Goal: Communication & Community: Answer question/provide support

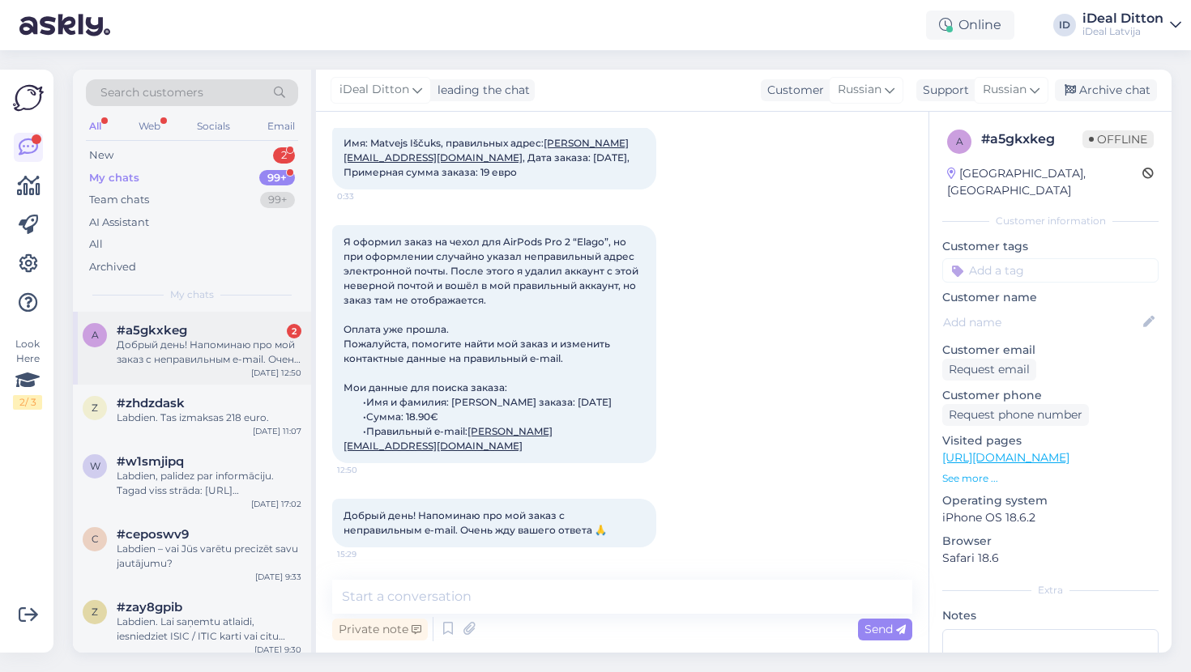
click at [198, 352] on div "Добрый день! Напоминаю про мой заказ с неправильным e-mail. Очень жду вашего от…" at bounding box center [209, 352] width 185 height 29
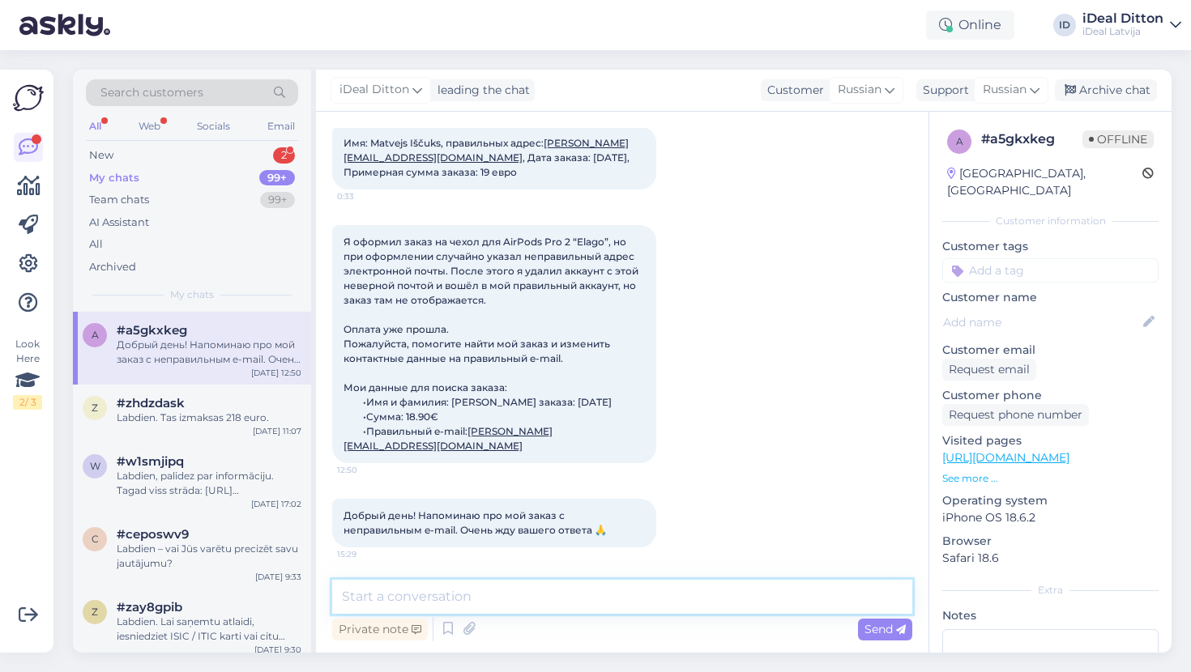
click at [441, 603] on textarea at bounding box center [622, 597] width 580 height 34
type textarea "L"
type textarea "Д"
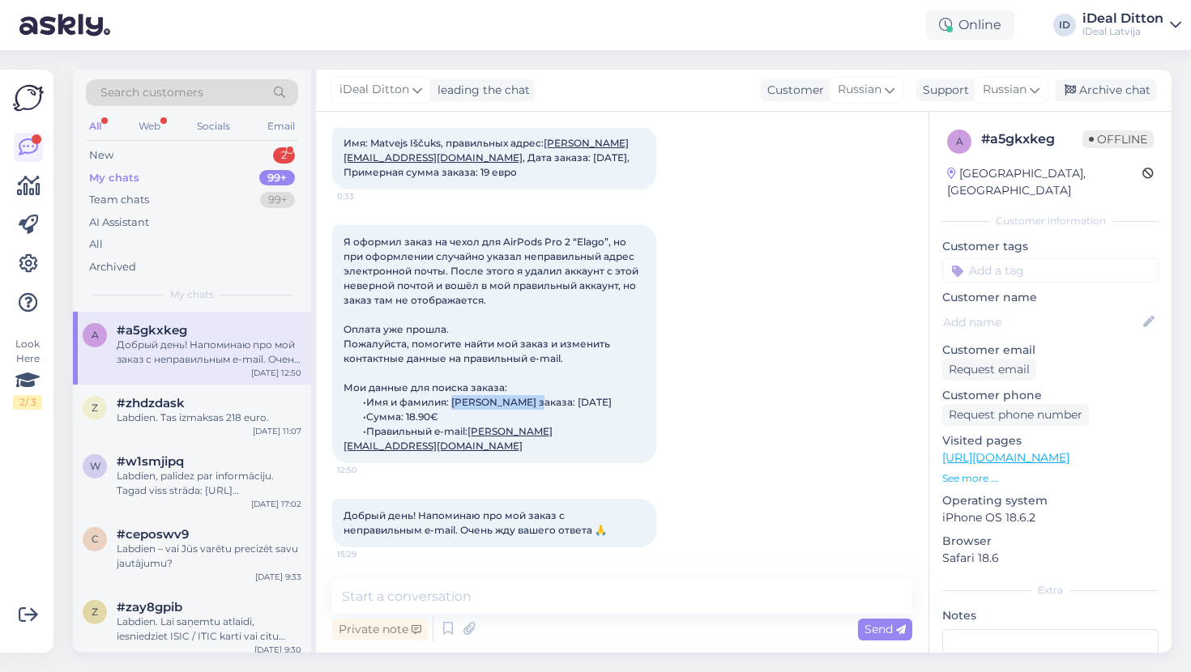
drag, startPoint x: 532, startPoint y: 403, endPoint x: 455, endPoint y: 403, distance: 77.0
click at [455, 403] on div "Я оформил заказ на чехол для AirPods Pro 2 “Elago”, но при оформлении случайно …" at bounding box center [494, 344] width 324 height 238
copy span "Matvejs Iščuks"
click at [549, 627] on div "Private note Send" at bounding box center [622, 629] width 580 height 31
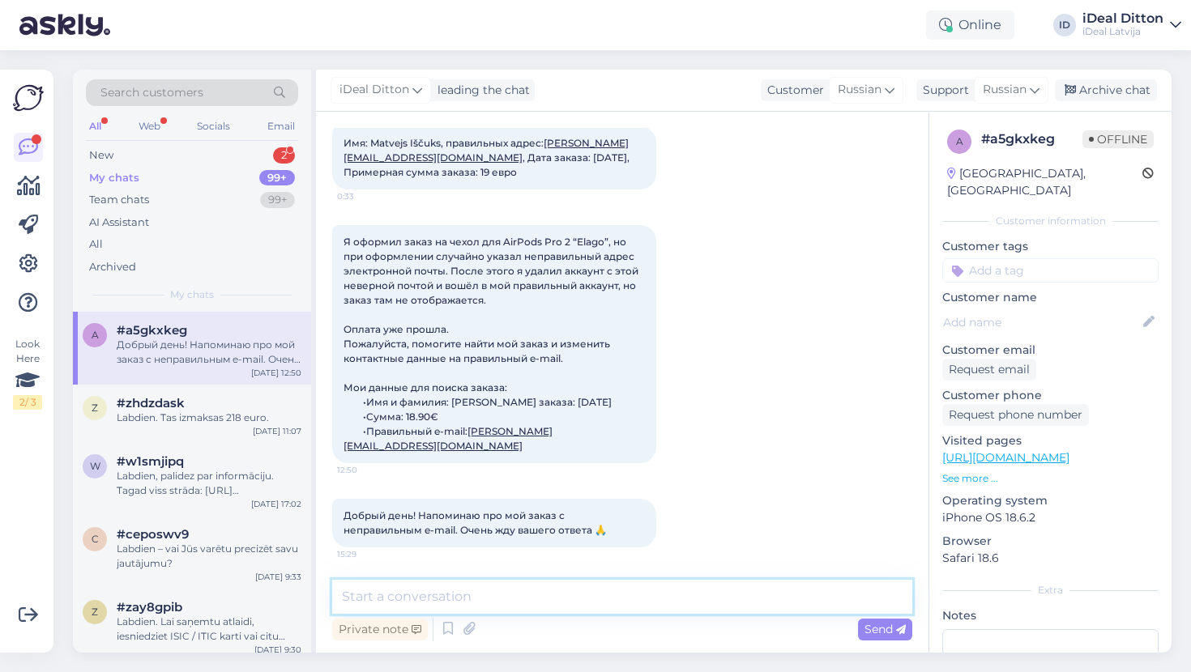
click at [475, 603] on textarea at bounding box center [622, 597] width 580 height 34
paste textarea "Matvejs Iščuks"
paste textarea "2000081874"
type textarea "Добрый день, Ваш номер заказа 2000081874, верно?"
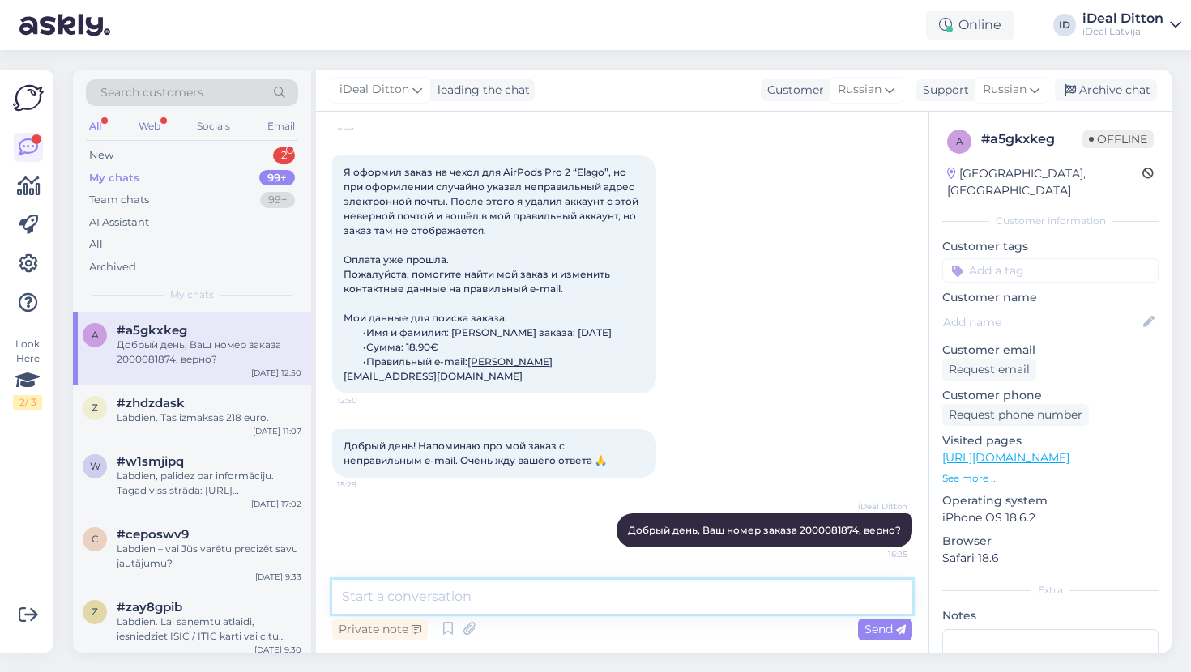
scroll to position [1134, 0]
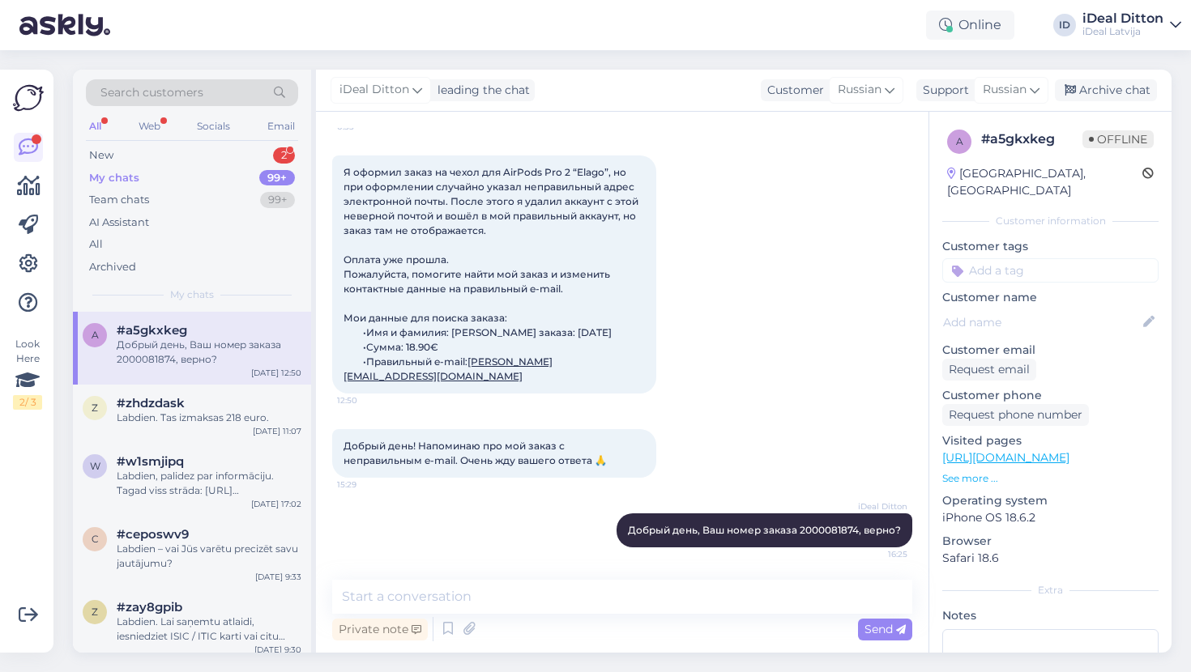
drag, startPoint x: 560, startPoint y: 378, endPoint x: 474, endPoint y: 379, distance: 86.7
click at [474, 379] on div "Я оформил заказ на чехол для AirPods Pro 2 “Elago”, но при оформлении случайно …" at bounding box center [494, 275] width 324 height 238
copy span "Я оформил заказ на чехол для AirPods Pro 2 “Elago”, но при оформлении случайно …"
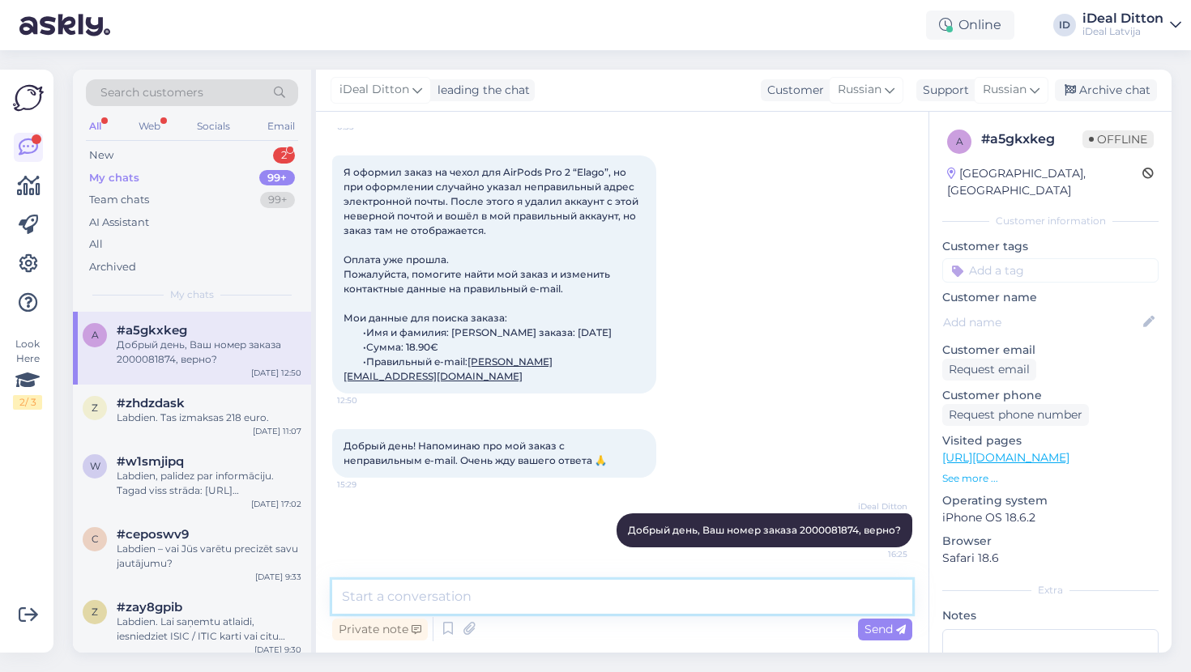
click at [435, 602] on textarea at bounding box center [622, 597] width 580 height 34
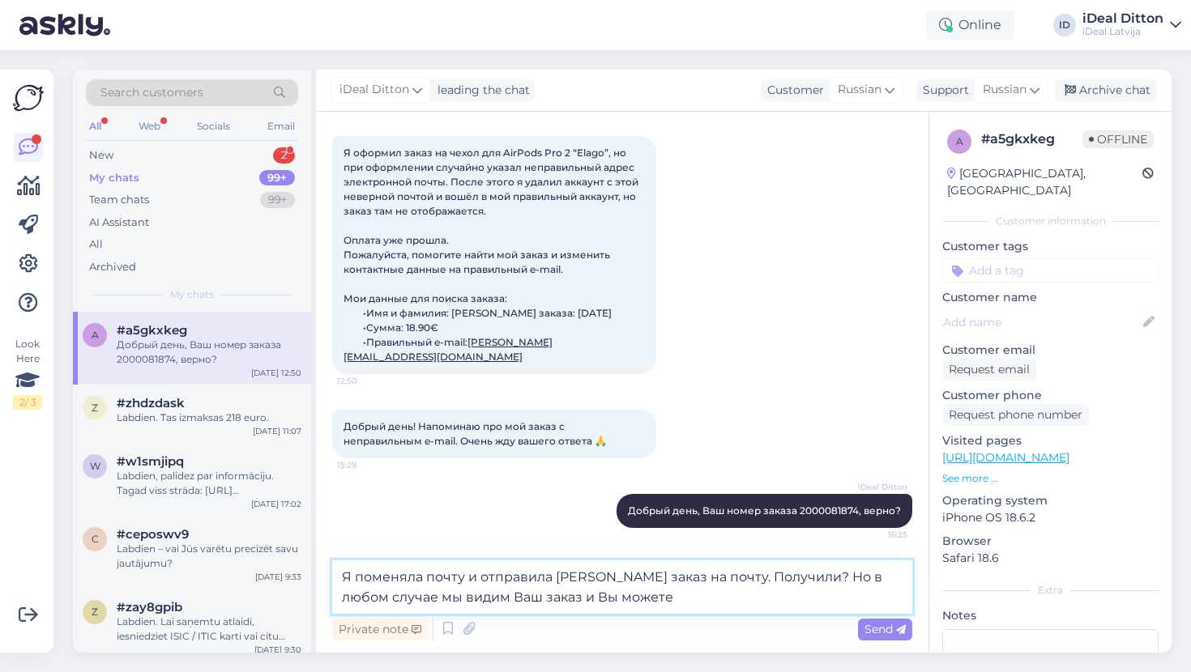
drag, startPoint x: 641, startPoint y: 603, endPoint x: 486, endPoint y: 599, distance: 154.8
click at [486, 599] on textarea "Я поменяла почту и отправила [PERSON_NAME] заказ на почту. Получили? Но в любом…" at bounding box center [622, 586] width 580 height 53
type textarea "Я поменяла почту и отправила [PERSON_NAME] заказ на почту. Получили? Но в любом…"
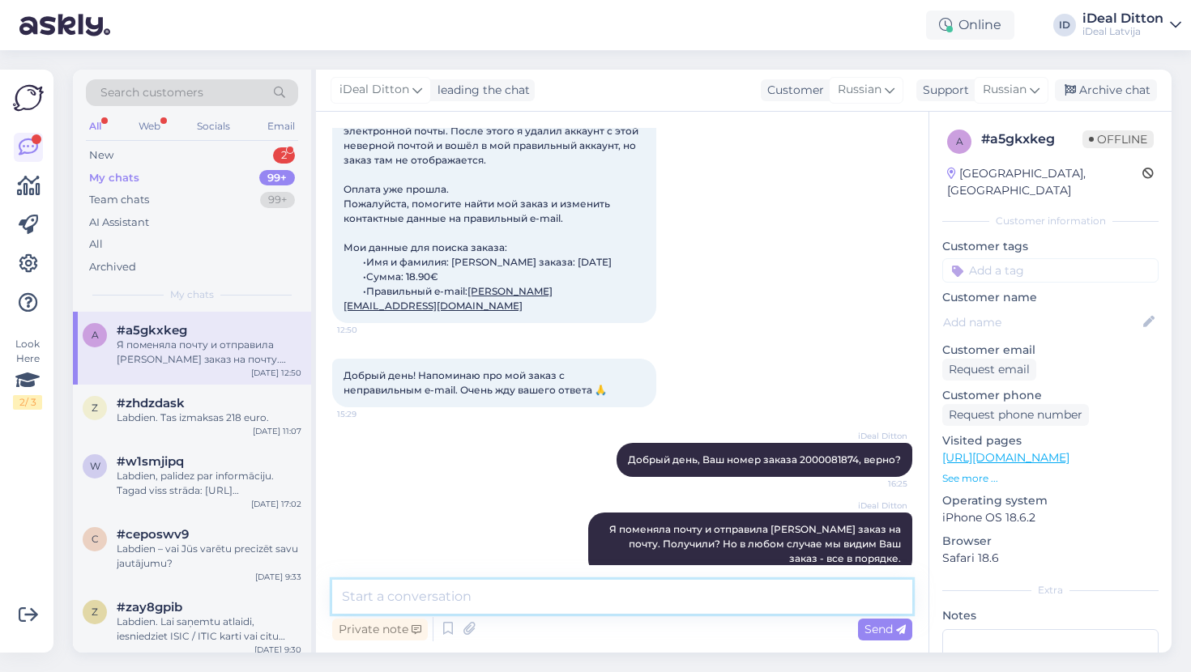
scroll to position [1159, 0]
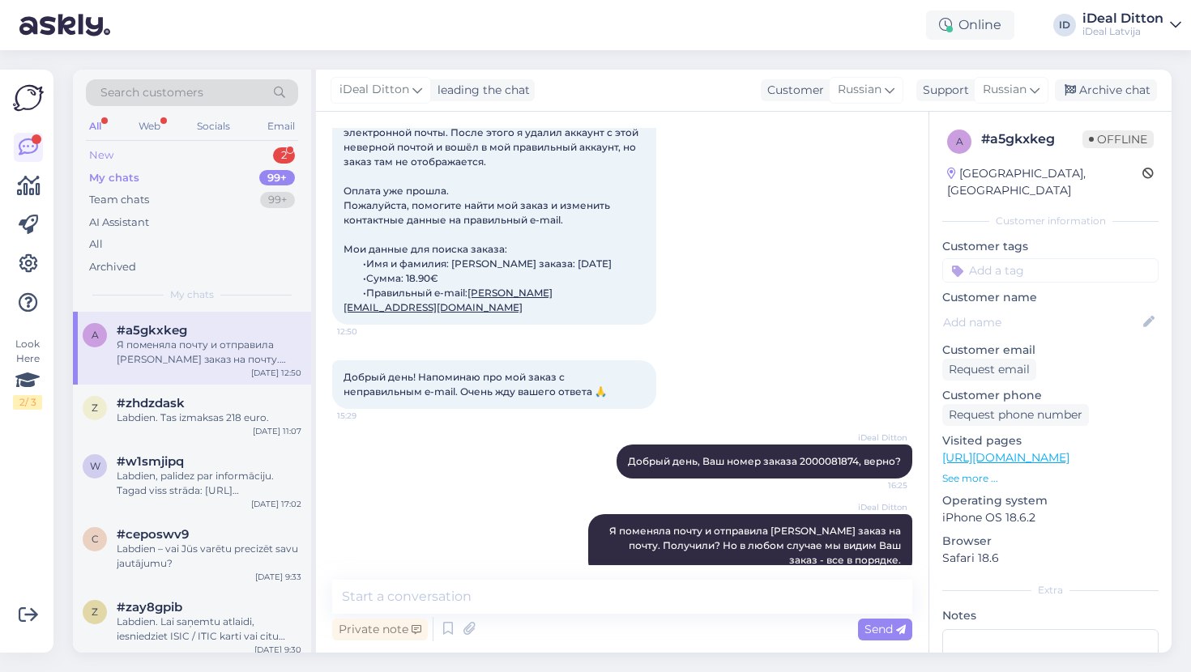
click at [107, 147] on div "New" at bounding box center [101, 155] width 24 height 16
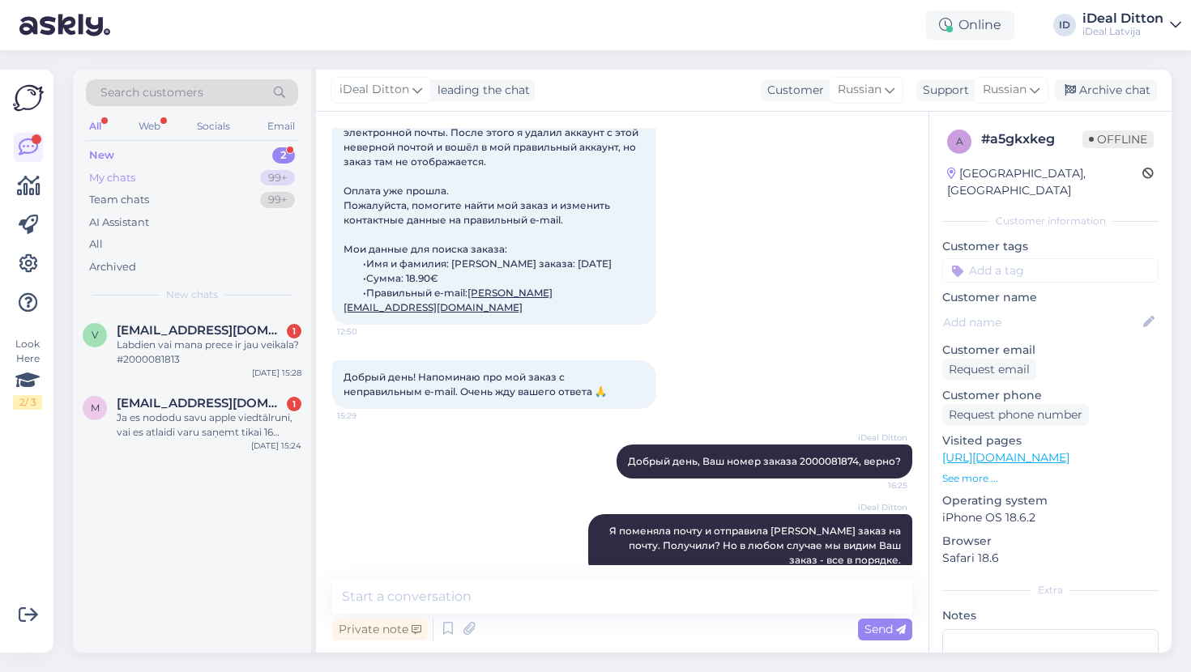
click at [128, 176] on div "My chats" at bounding box center [112, 178] width 46 height 16
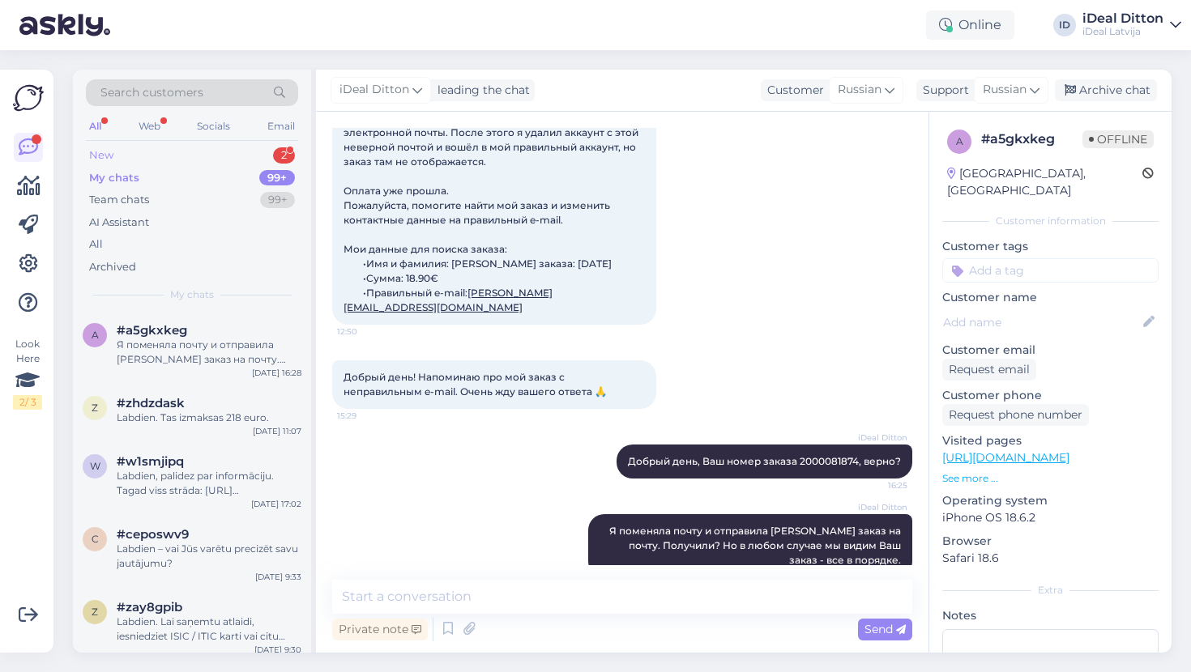
click at [127, 151] on div "New 2" at bounding box center [192, 155] width 212 height 23
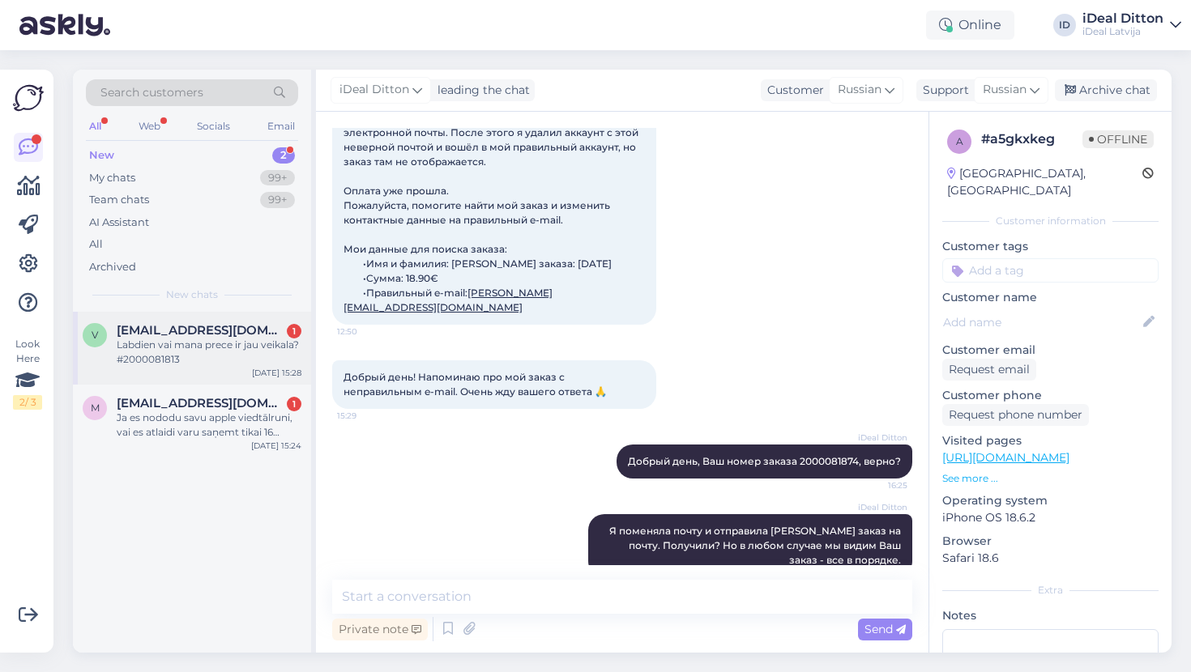
click at [227, 353] on div "Labdien vai mana prece ir jau veikala? #2000081813" at bounding box center [209, 352] width 185 height 29
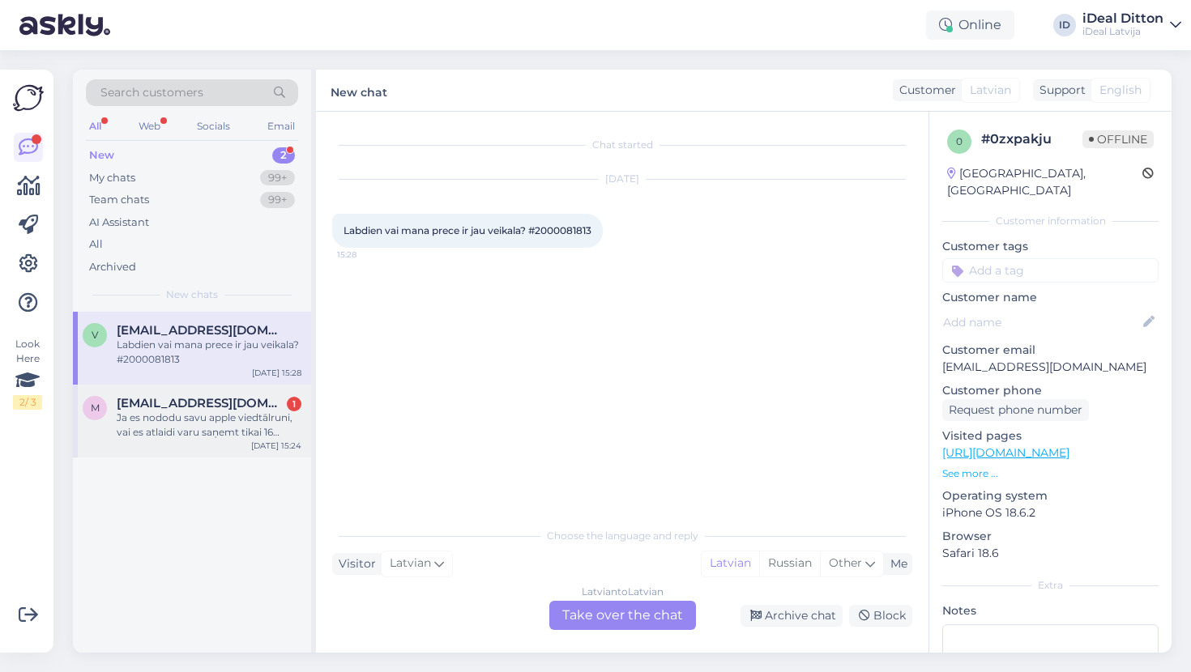
click at [174, 414] on div "Ja es nododu savu apple viedtālruni, vai es atlaidi varu saņemt tikai 16 sērija…" at bounding box center [209, 425] width 185 height 29
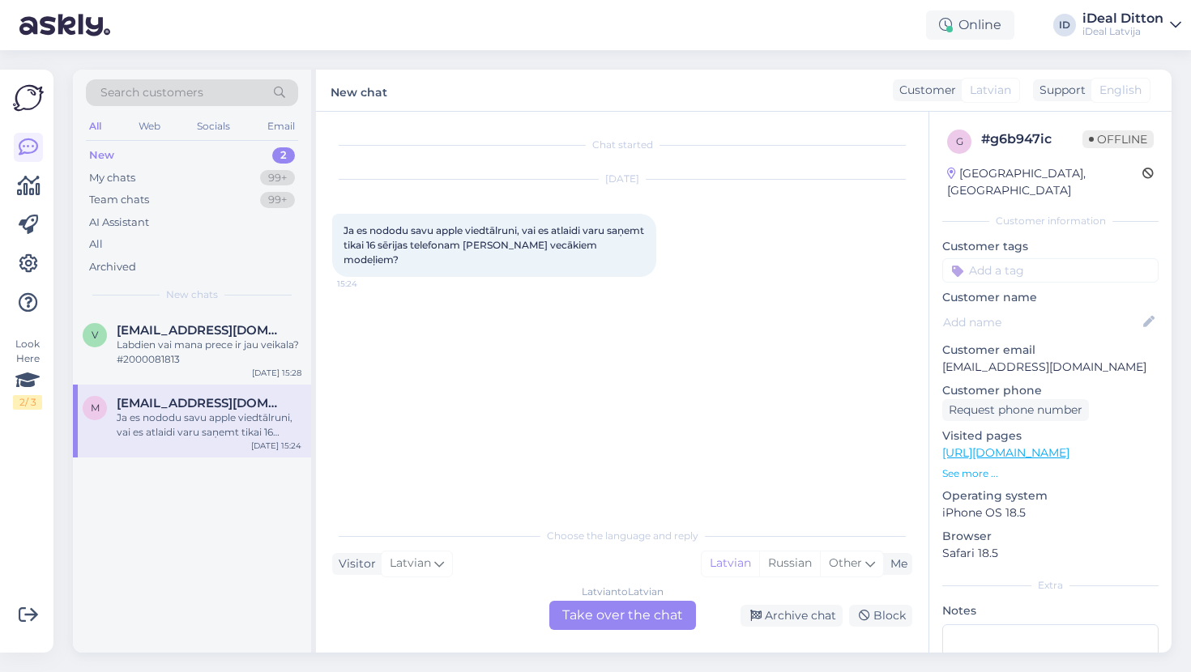
click at [623, 612] on div "Latvian to Latvian Take over the chat" at bounding box center [622, 615] width 147 height 29
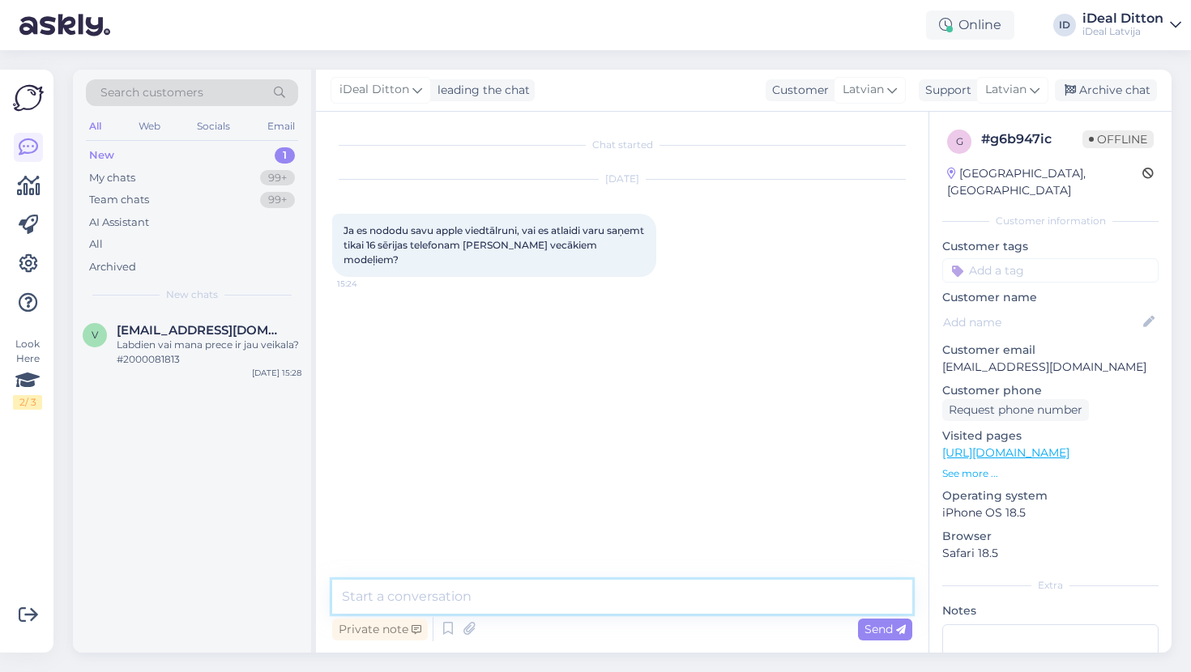
click at [489, 595] on textarea at bounding box center [622, 597] width 580 height 34
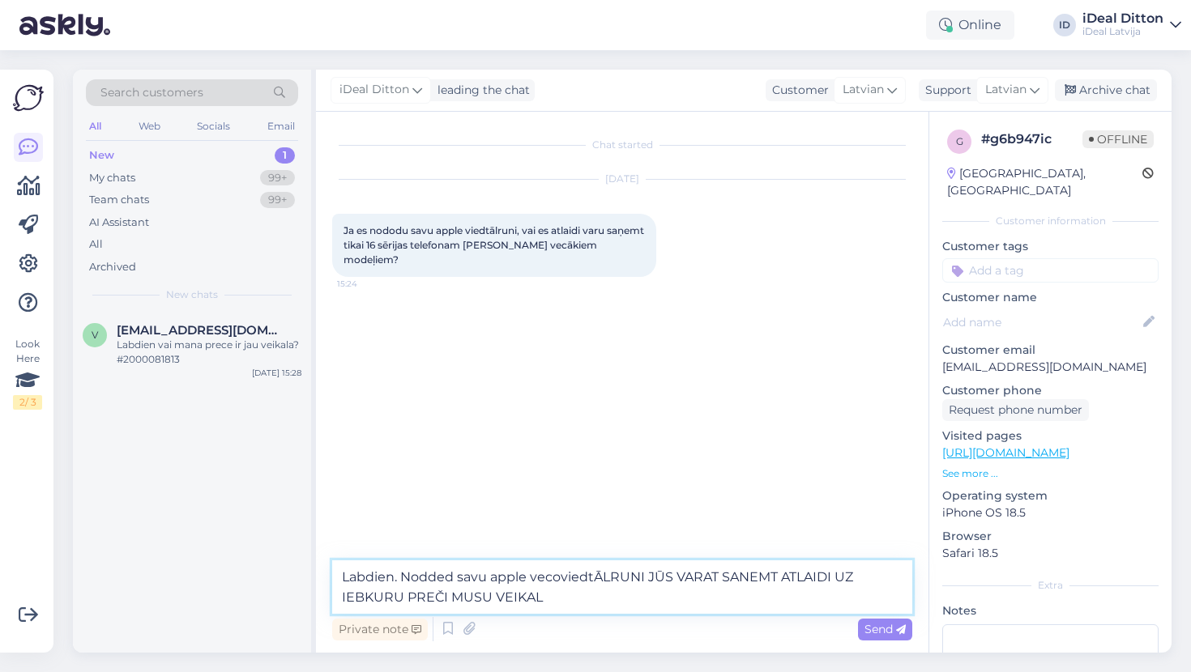
type textarea "Labdien. Nodded savu apple vecoviedtĀLRUNI JŪS VARAT SANEMT ATLAIDI UZ IEBKURU …"
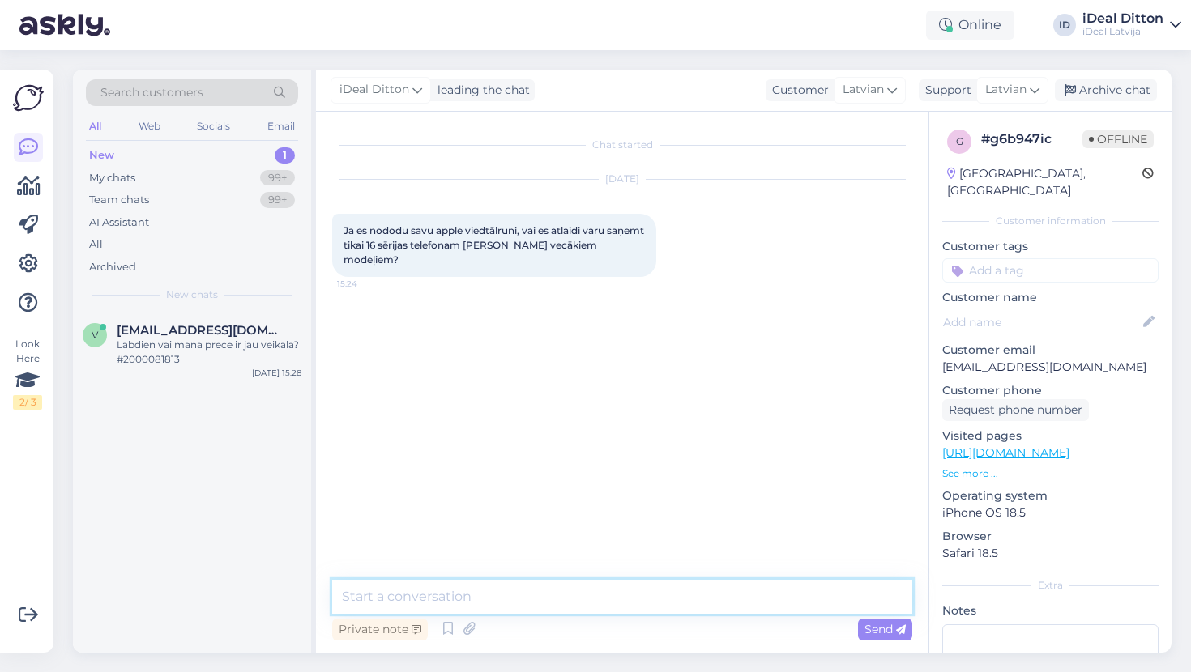
paste textarea "Labdien! Nododot savu Apple viedtālruni, jūs varat saņemt atlaidi jebkurai prec…"
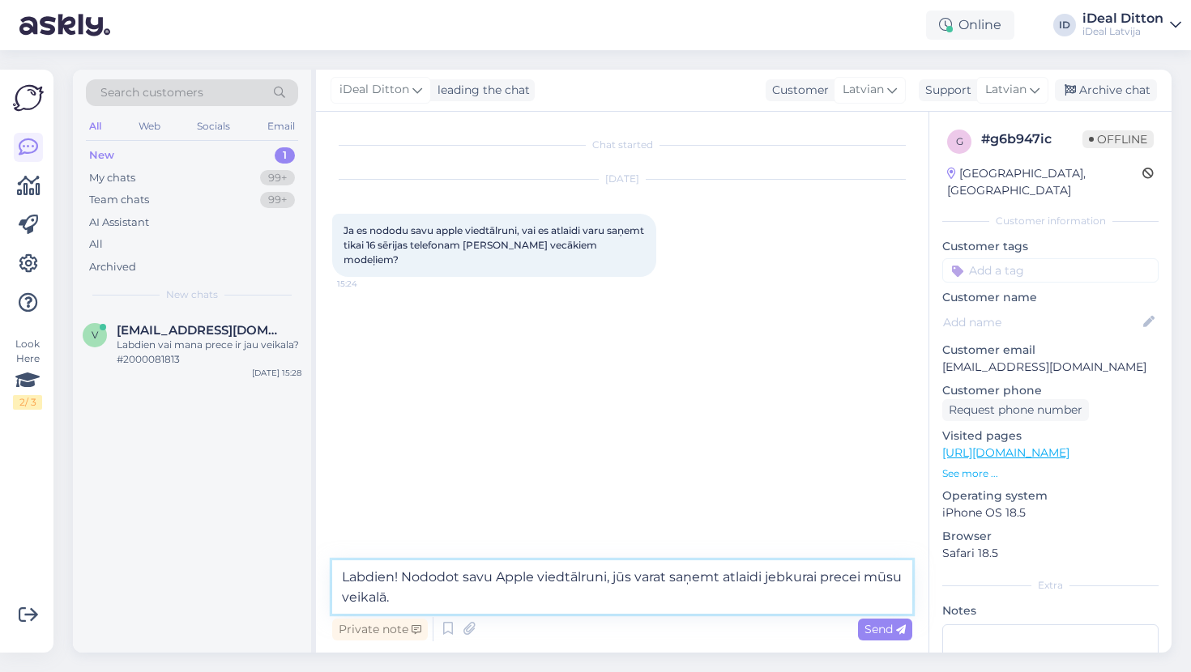
click at [403, 573] on textarea "Labdien! Nododot savu Apple viedtālruni, jūs varat saņemt atlaidi jebkurai prec…" at bounding box center [622, 586] width 580 height 53
type textarea "Labdien. Nododot savu Apple viedtālruni, jūs varat saņemt atlaidi jebkurai prec…"
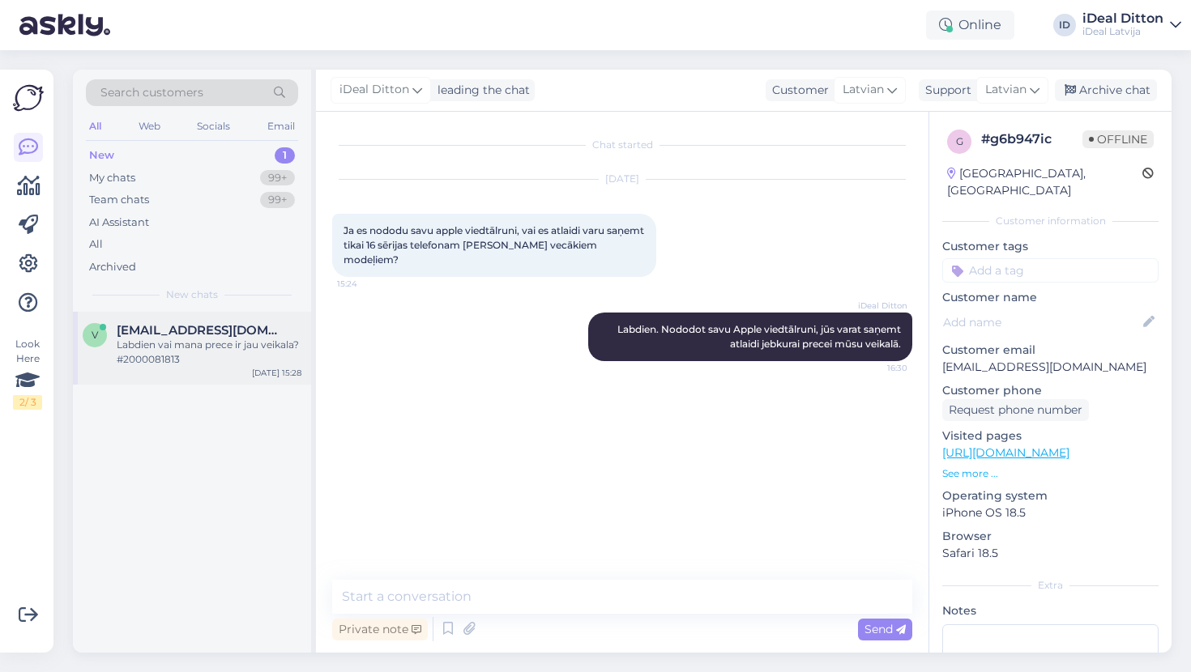
click at [170, 343] on div "Labdien vai mana prece ir jau veikala? #2000081813" at bounding box center [209, 352] width 185 height 29
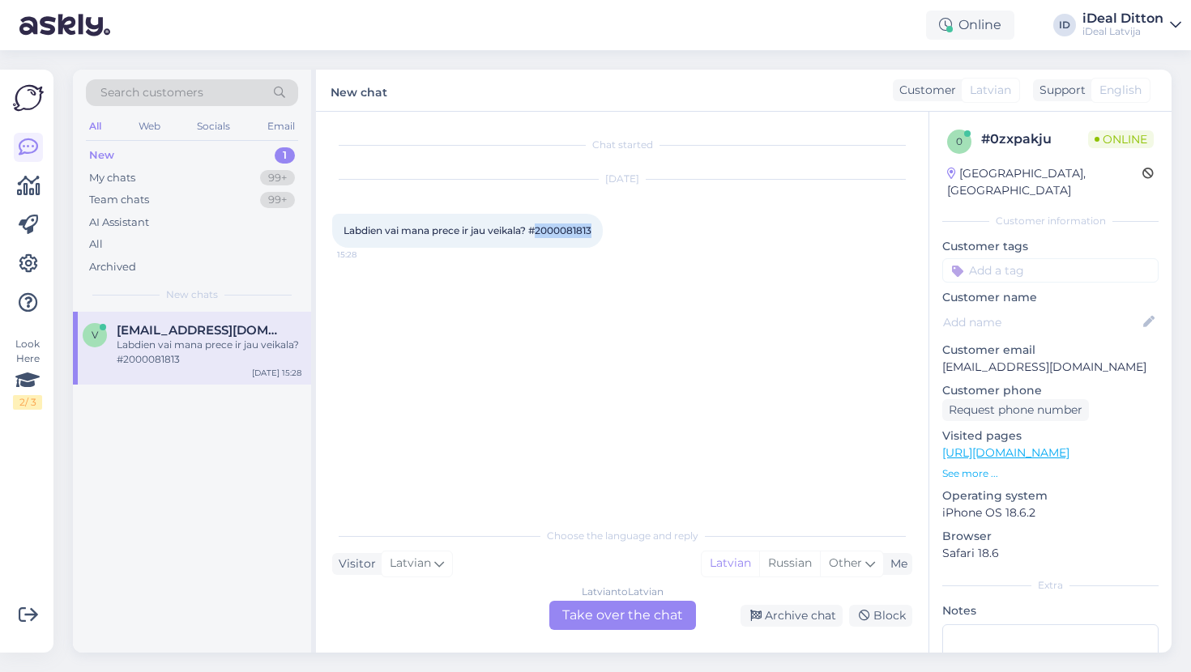
drag, startPoint x: 596, startPoint y: 228, endPoint x: 543, endPoint y: 232, distance: 53.7
click at [542, 233] on span "Labdien vai mana prece ir jau veikala? #2000081813" at bounding box center [467, 230] width 248 height 12
copy span "2000081813"
click at [603, 603] on div "Latvian to Latvian Take over the chat" at bounding box center [622, 615] width 147 height 29
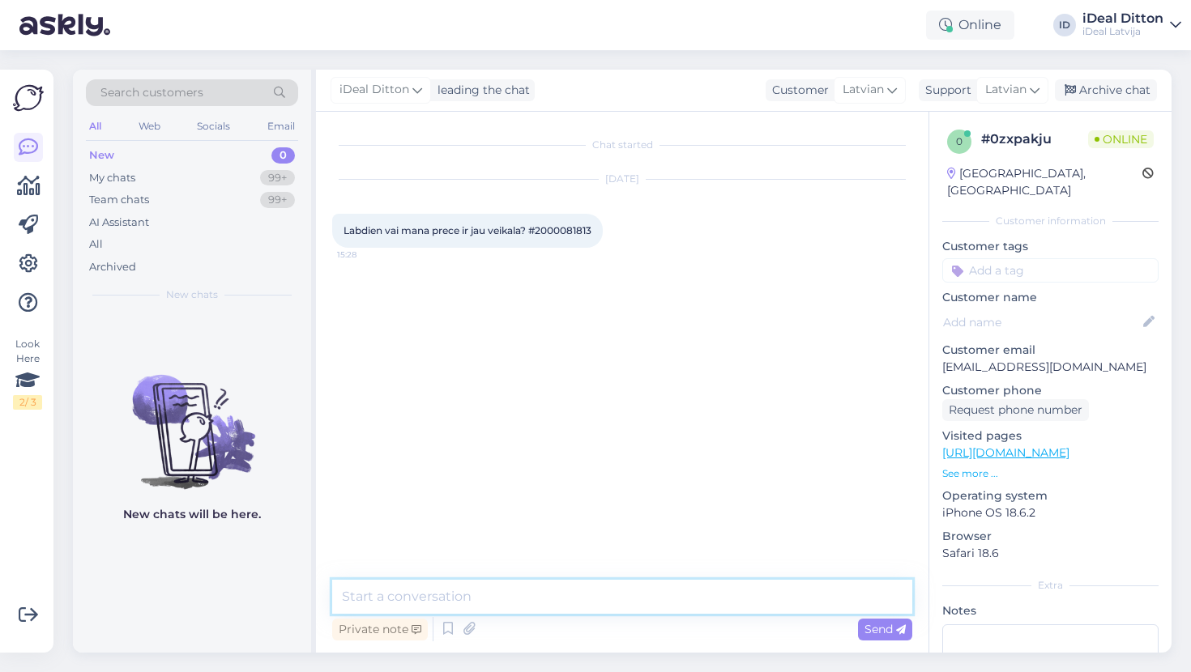
click at [561, 595] on textarea at bounding box center [622, 597] width 580 height 34
type textarea "Labdien, Jūs saņemat SMS par to ka Jūsu pasūtījums gatavs saņemšanai?"
paste textarea "Labdien! Vai Jūs saņēmāt SMS par to, ka Jūsu pasūtījums ir gatavs saņemšanai?"
type textarea "Labdien! Vai Jūs saņēmāt SMS par to, ka Jūsu pasūtījums ir gatavs saņemšanai?"
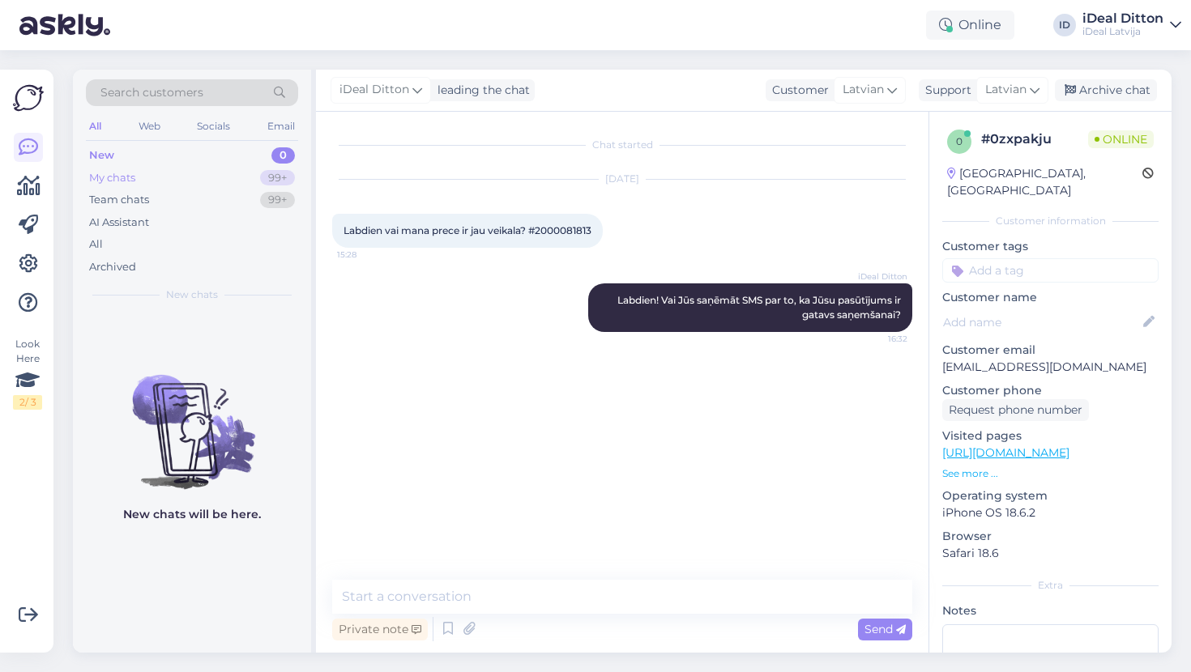
click at [128, 170] on div "My chats" at bounding box center [112, 178] width 46 height 16
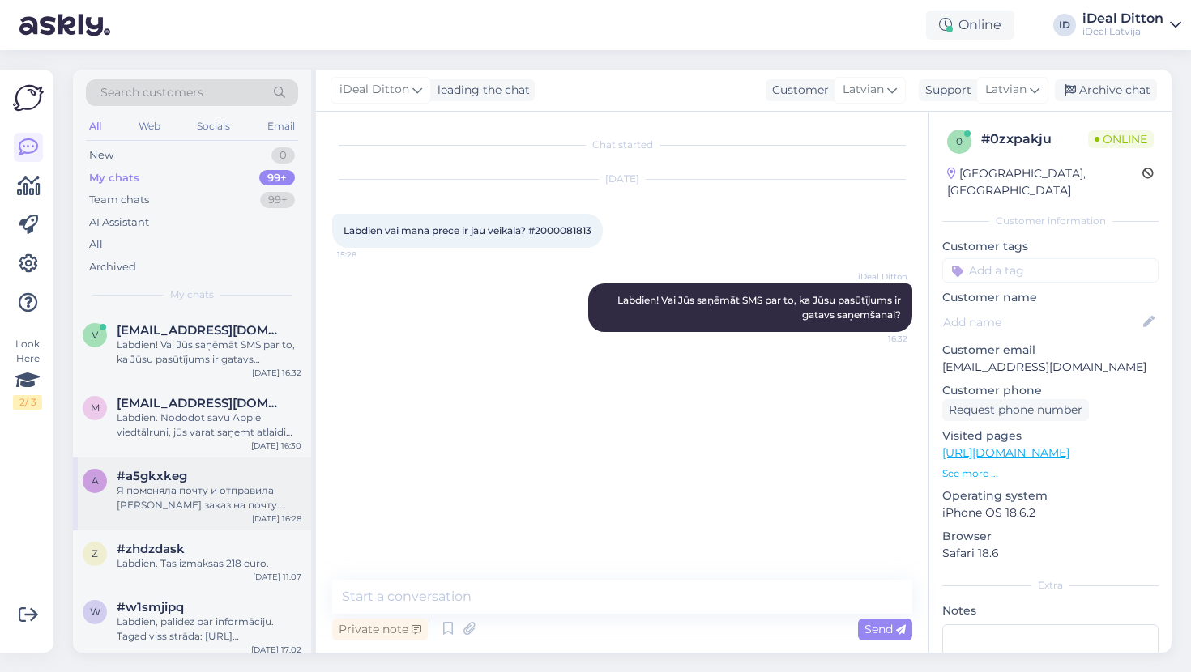
click at [179, 485] on div "Я поменяла почту и отправила [PERSON_NAME] заказ на почту. Получили? Но в любом…" at bounding box center [209, 498] width 185 height 29
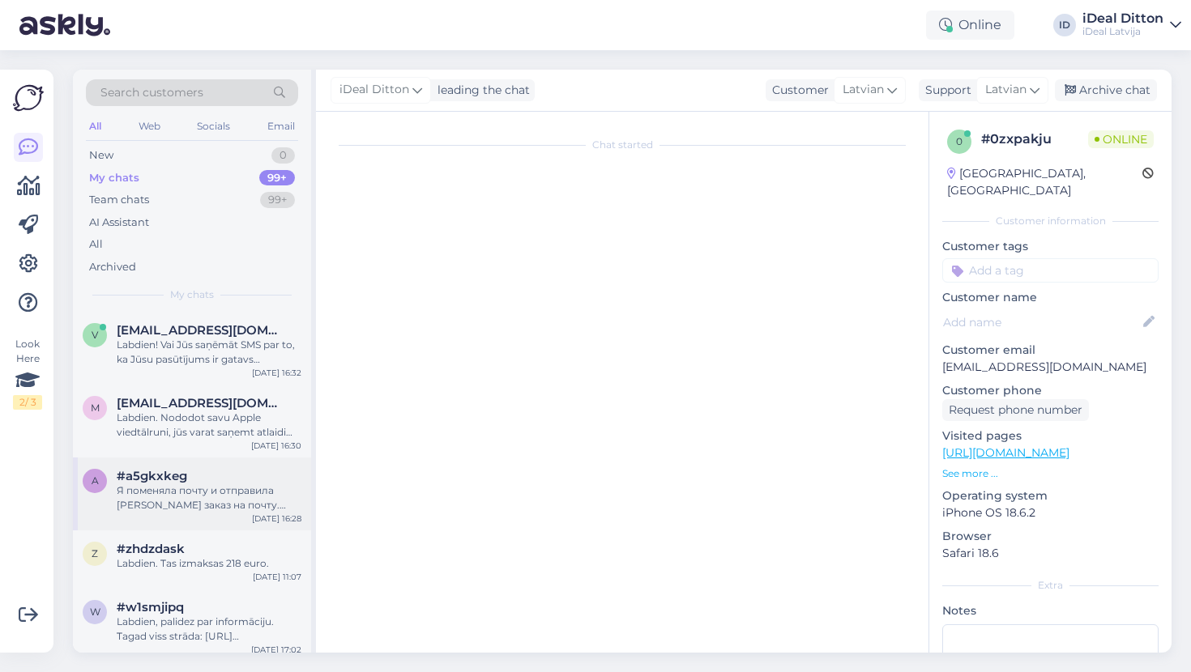
scroll to position [1233, 0]
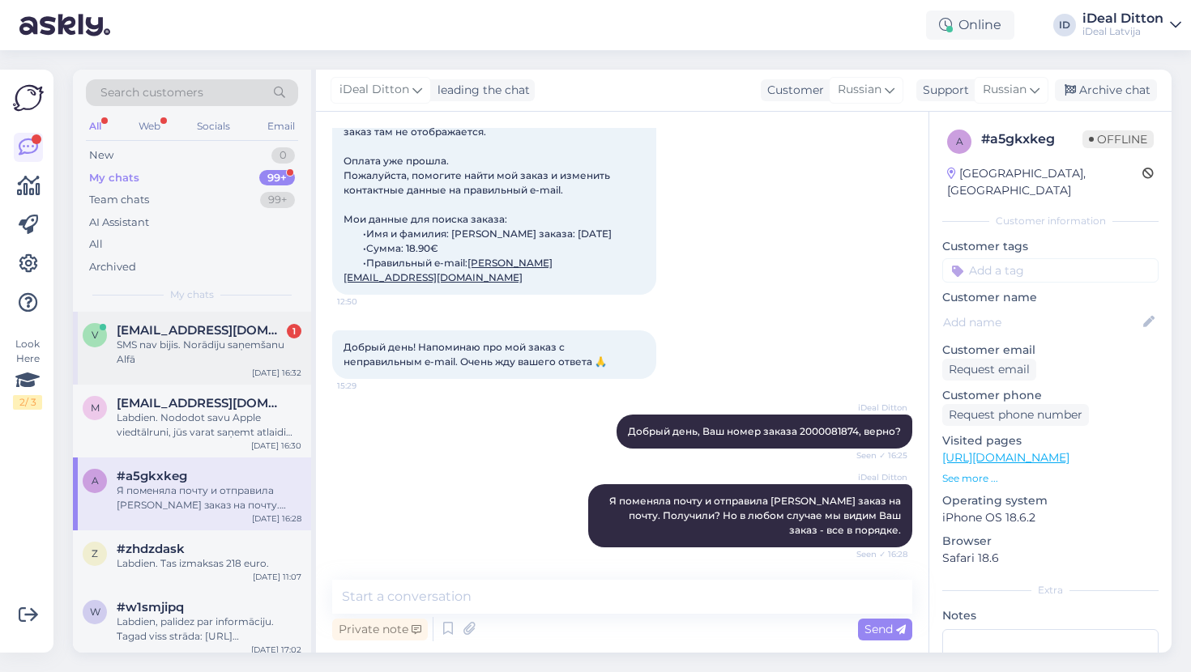
click at [185, 343] on div "SMS nav bijis. Norādīju saņemšanu Alfā" at bounding box center [209, 352] width 185 height 29
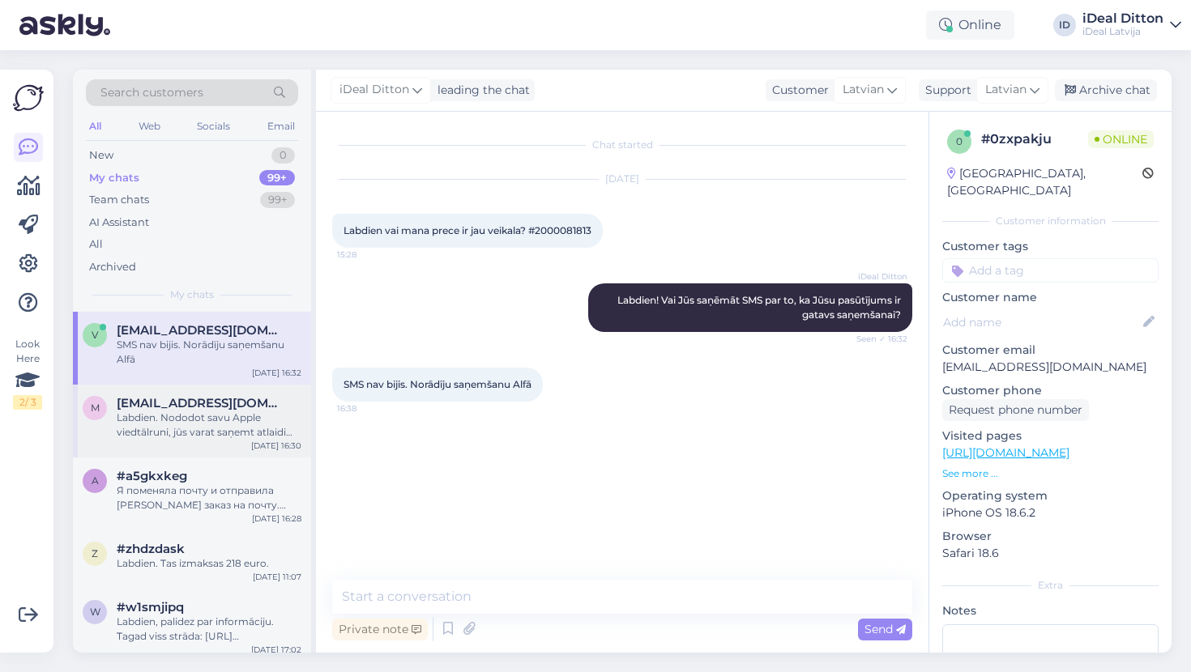
click at [177, 412] on div "Labdien. Nododot savu Apple viedtālruni, jūs varat saņemt atlaidi jebkurai prec…" at bounding box center [209, 425] width 185 height 29
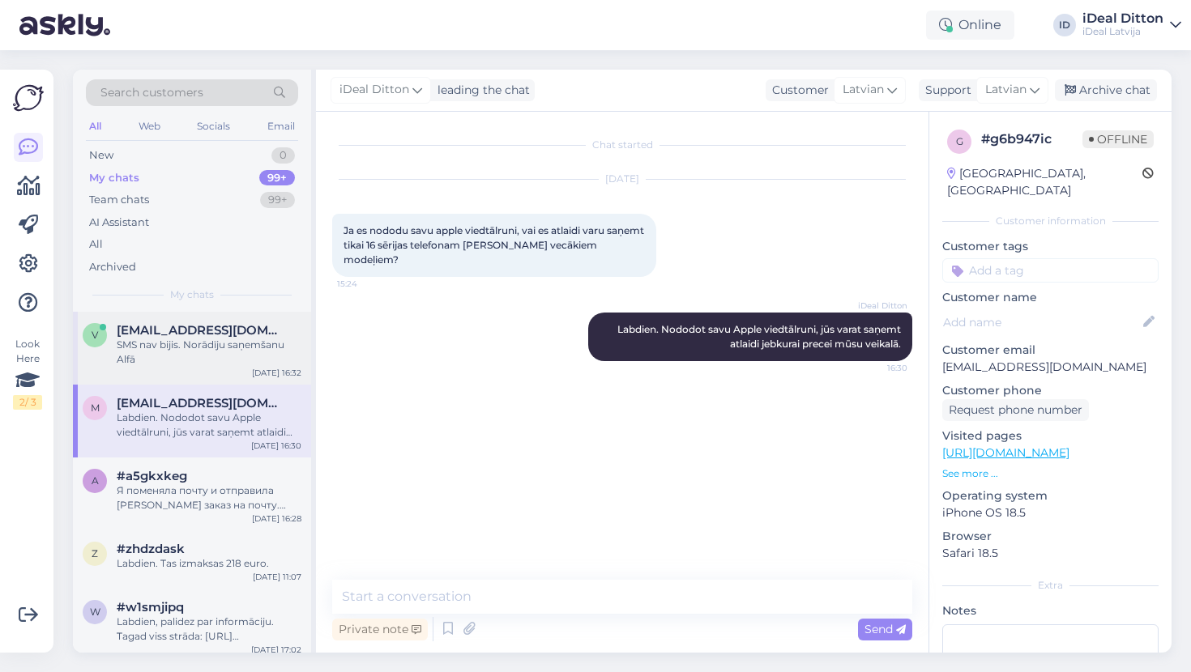
click at [193, 338] on div "SMS nav bijis. Norādīju saņemšanu Alfā" at bounding box center [209, 352] width 185 height 29
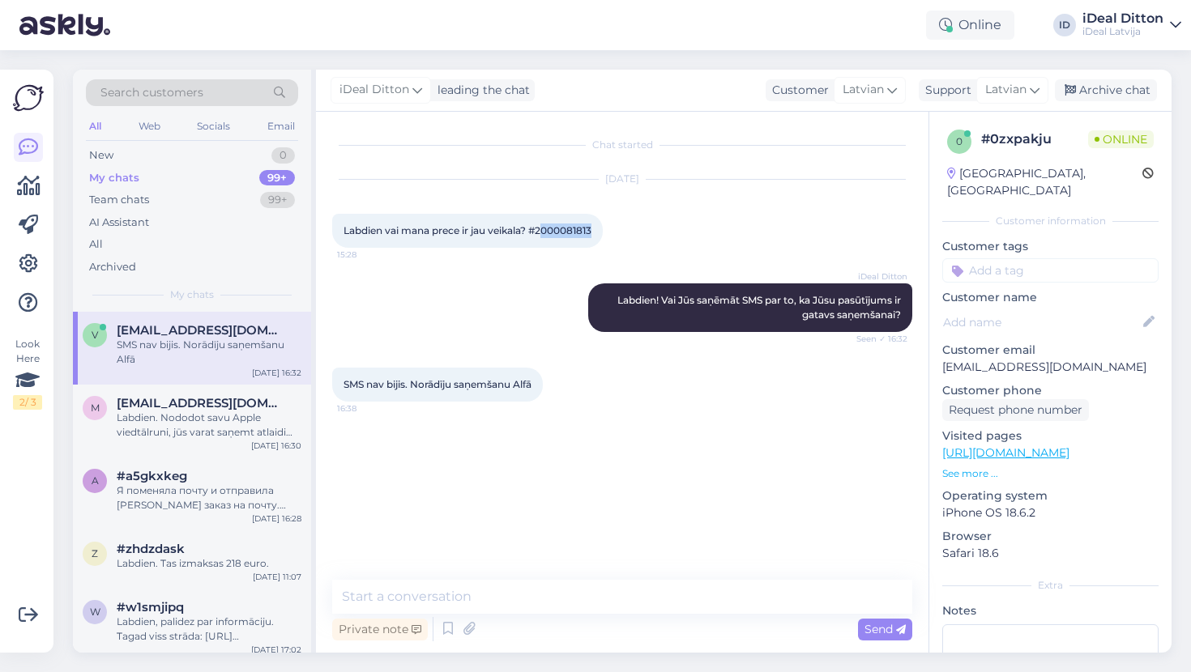
drag, startPoint x: 544, startPoint y: 228, endPoint x: 603, endPoint y: 229, distance: 59.1
click at [603, 229] on div "Labdien vai mana prece ir jau veikala? #2000081813 15:28" at bounding box center [467, 231] width 271 height 34
drag, startPoint x: 599, startPoint y: 229, endPoint x: 541, endPoint y: 229, distance: 57.5
click at [541, 229] on div "Labdien vai mana prece ir jau veikala? #2000081813 15:28" at bounding box center [467, 231] width 271 height 34
copy span "2000081813"
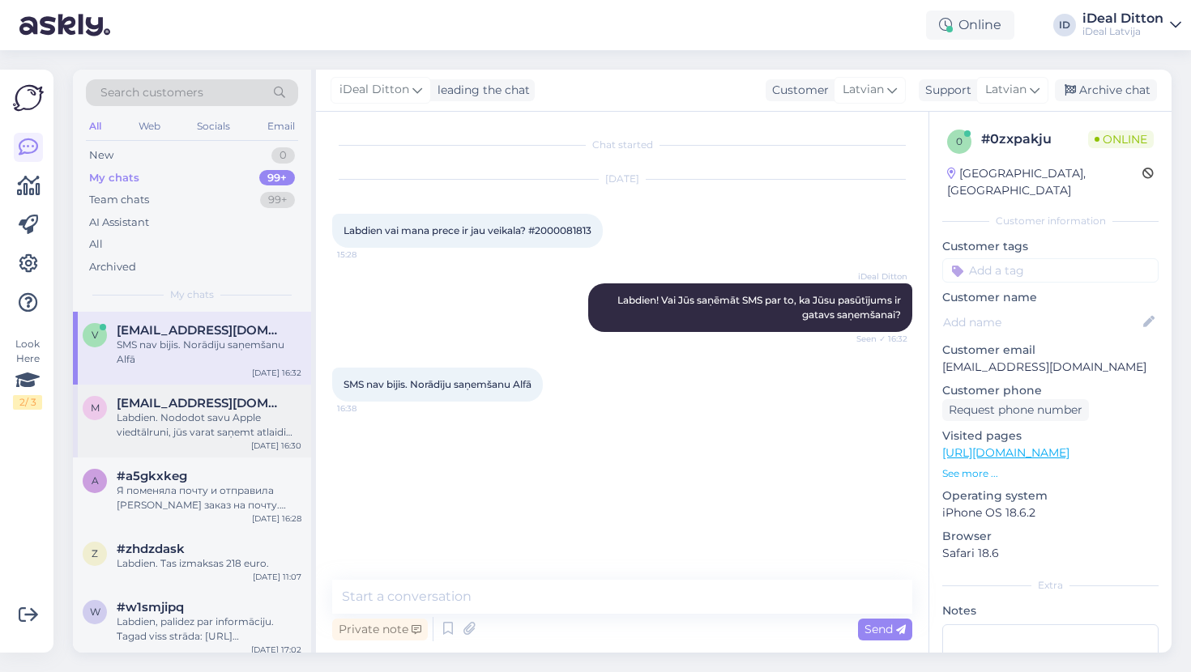
click at [168, 429] on div "Labdien. Nododot savu Apple viedtālruni, jūs varat saņemt atlaidi jebkurai prec…" at bounding box center [209, 425] width 185 height 29
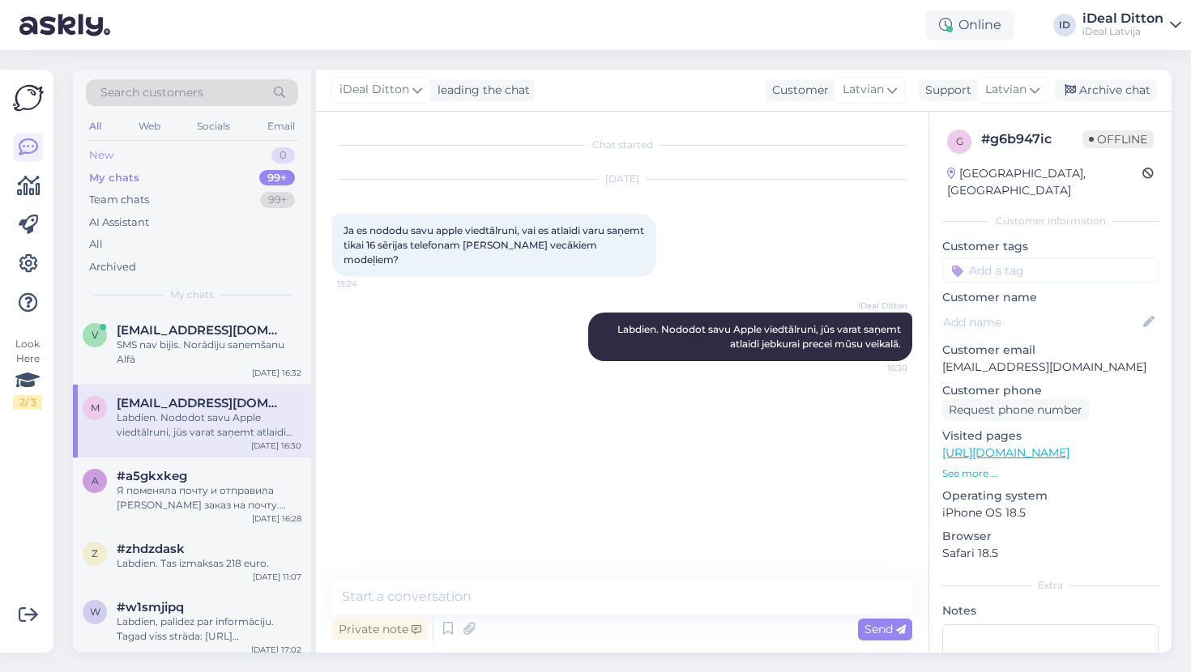
click at [120, 154] on div "New 0" at bounding box center [192, 155] width 212 height 23
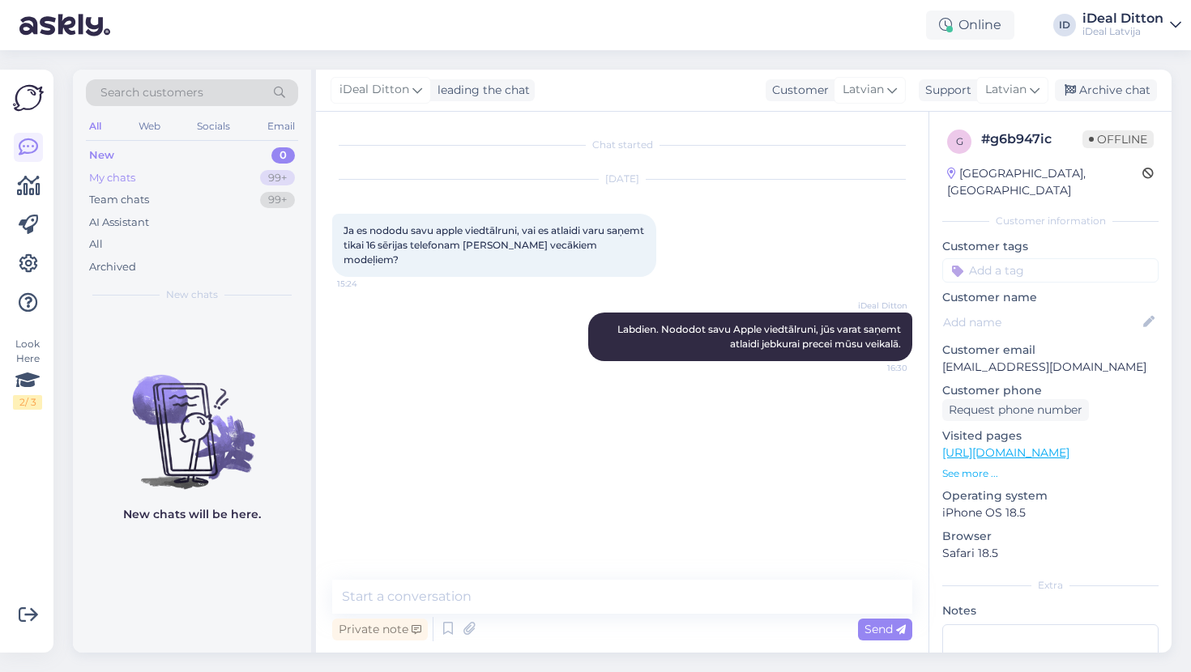
click at [130, 174] on div "My chats" at bounding box center [112, 178] width 46 height 16
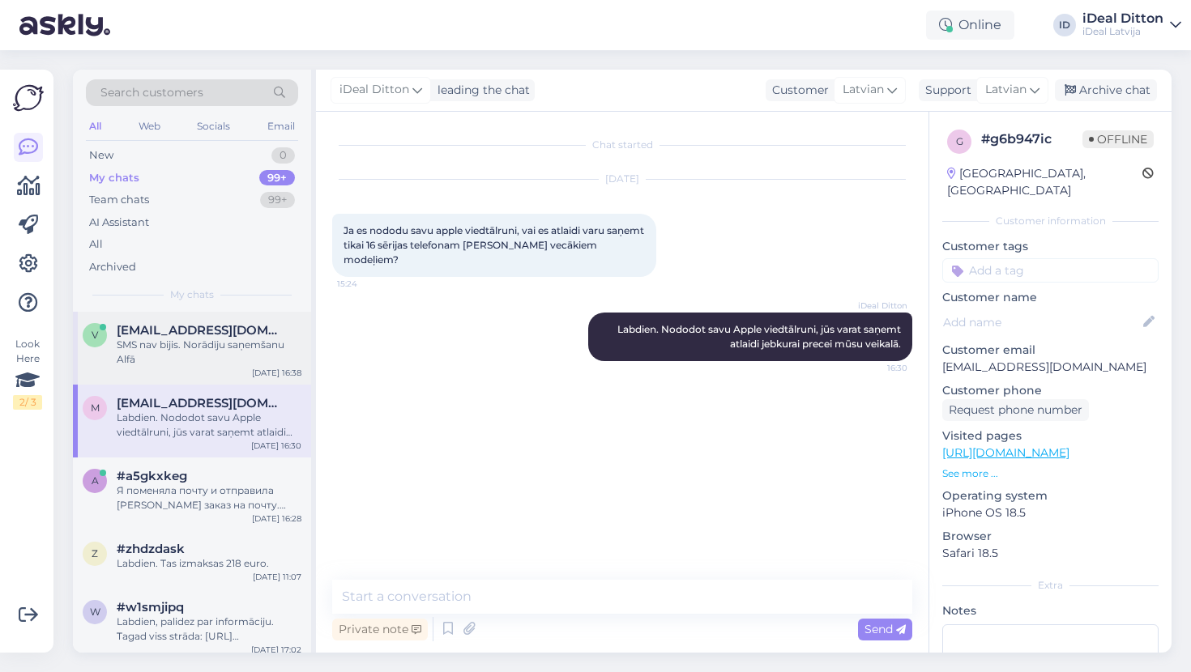
click at [185, 368] on div "v [EMAIL_ADDRESS][DOMAIN_NAME] SMS nav bijis. Norādīju saņemšanu Alfā [DATE] 16…" at bounding box center [192, 348] width 238 height 73
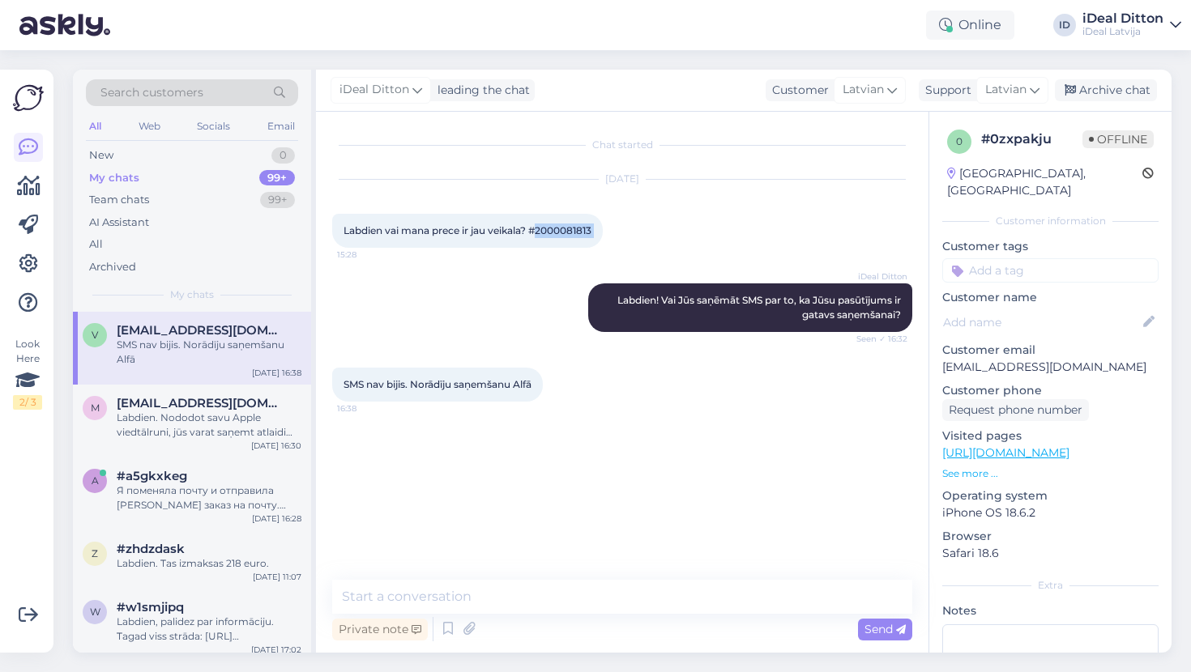
drag, startPoint x: 540, startPoint y: 225, endPoint x: 612, endPoint y: 224, distance: 72.1
click at [603, 224] on div "Labdien vai mana prece ir jau veikala? #2000081813 15:28" at bounding box center [467, 231] width 271 height 34
copy div "2000081813 15:28"
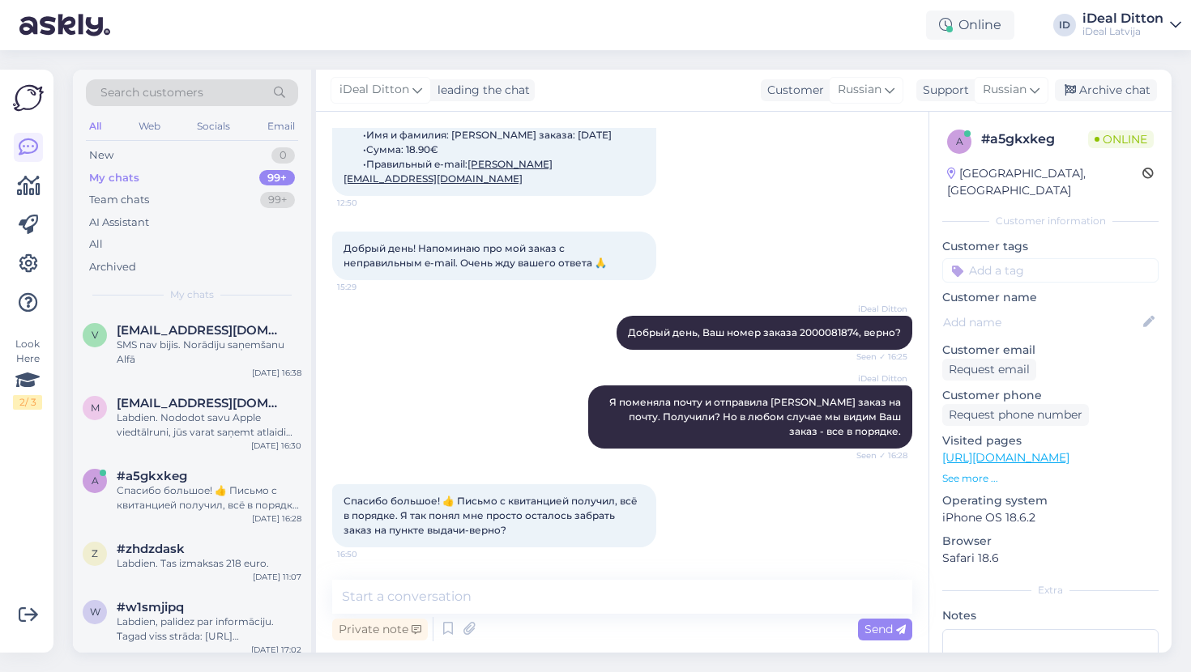
scroll to position [1332, 0]
drag, startPoint x: 800, startPoint y: 328, endPoint x: 858, endPoint y: 327, distance: 57.5
click at [858, 327] on span "Добрый день, Ваш номер заказа 2000081874, верно?" at bounding box center [764, 332] width 273 height 12
copy span "2000081874"
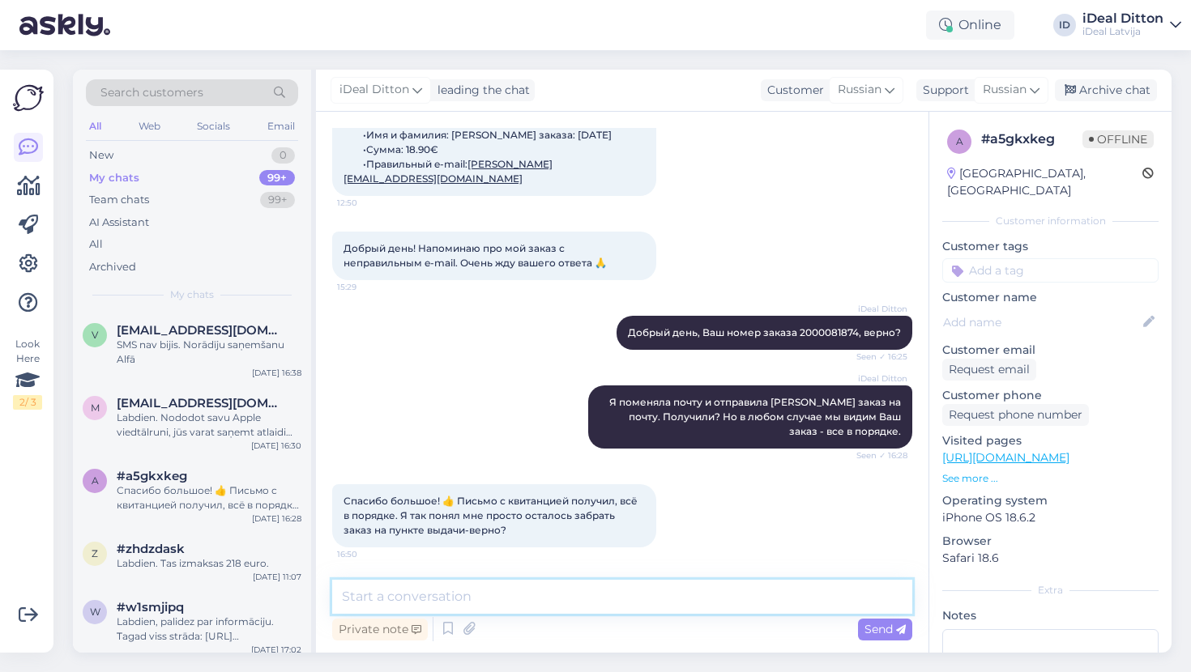
click at [526, 595] on textarea at bounding box center [622, 597] width 580 height 34
type textarea "R"
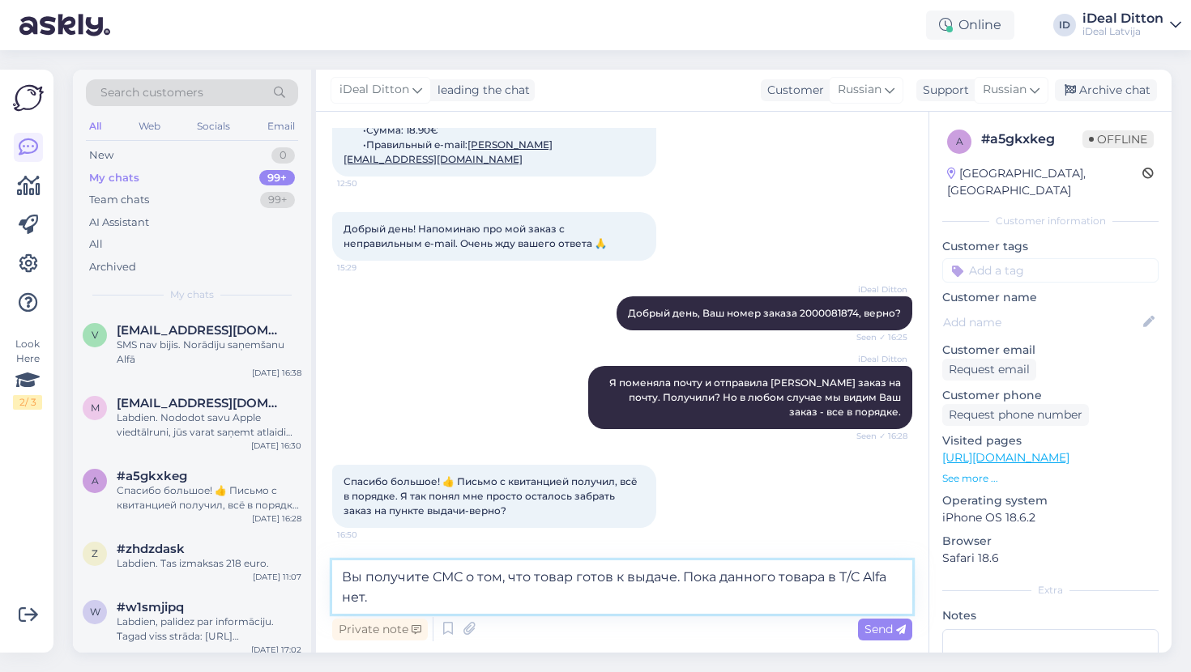
type textarea "Вы получите СМС о том, что товар готов к выдаче. Пока данного товара в T/C Alfa…"
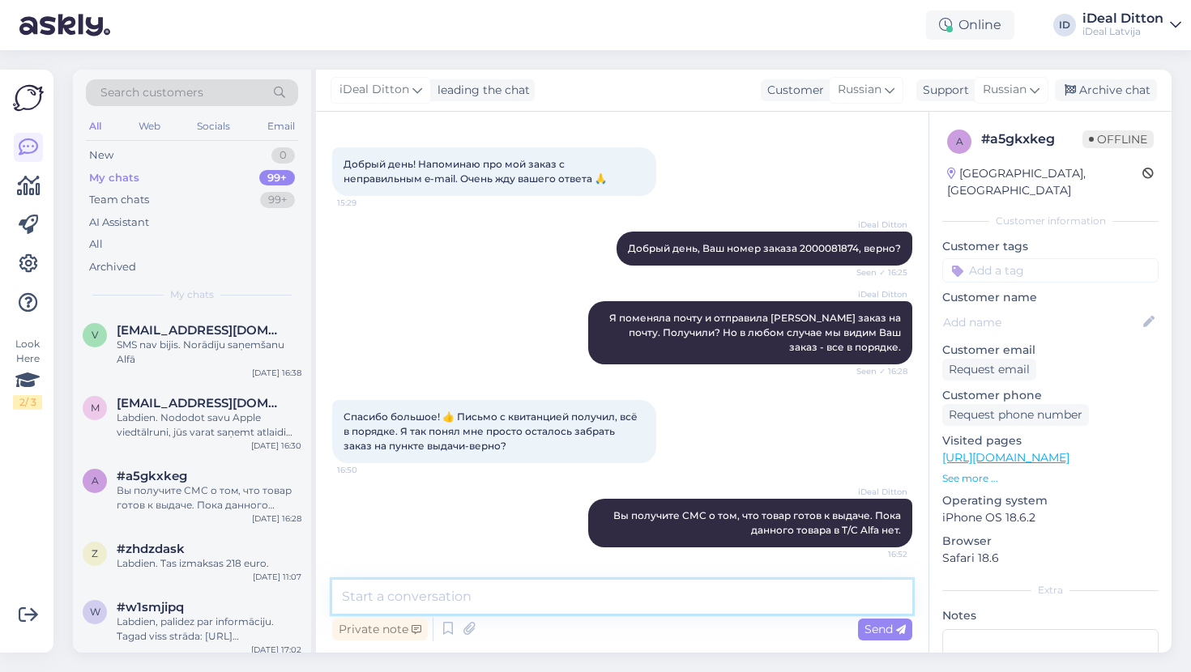
scroll to position [1416, 0]
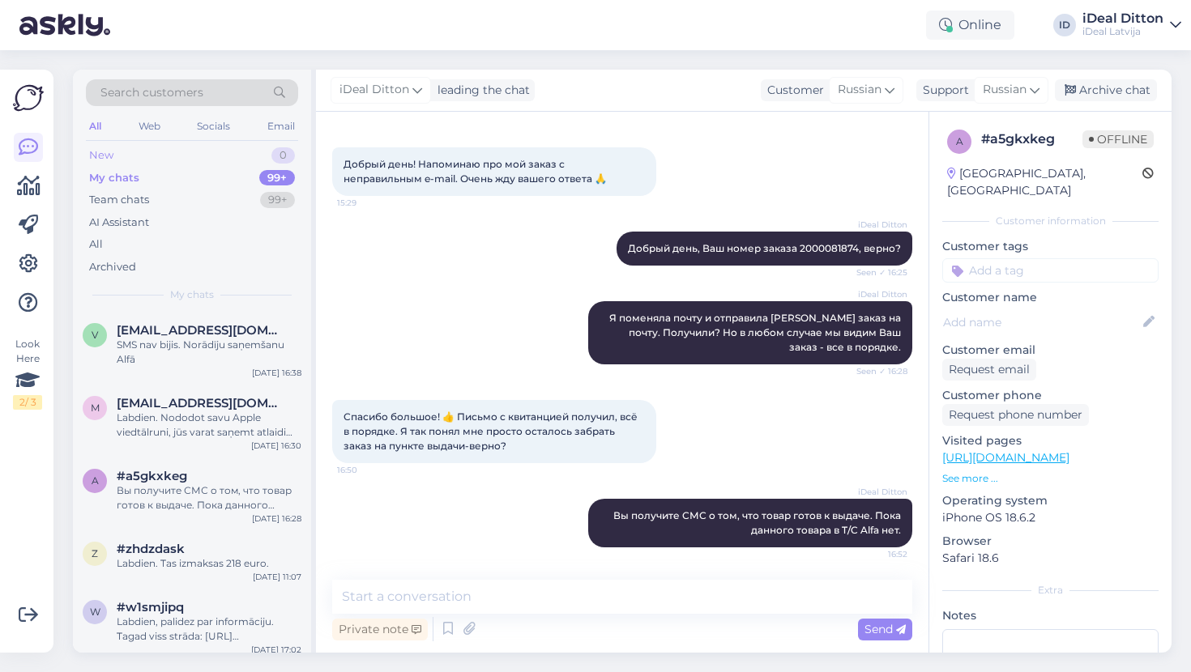
click at [104, 158] on div "New" at bounding box center [101, 155] width 24 height 16
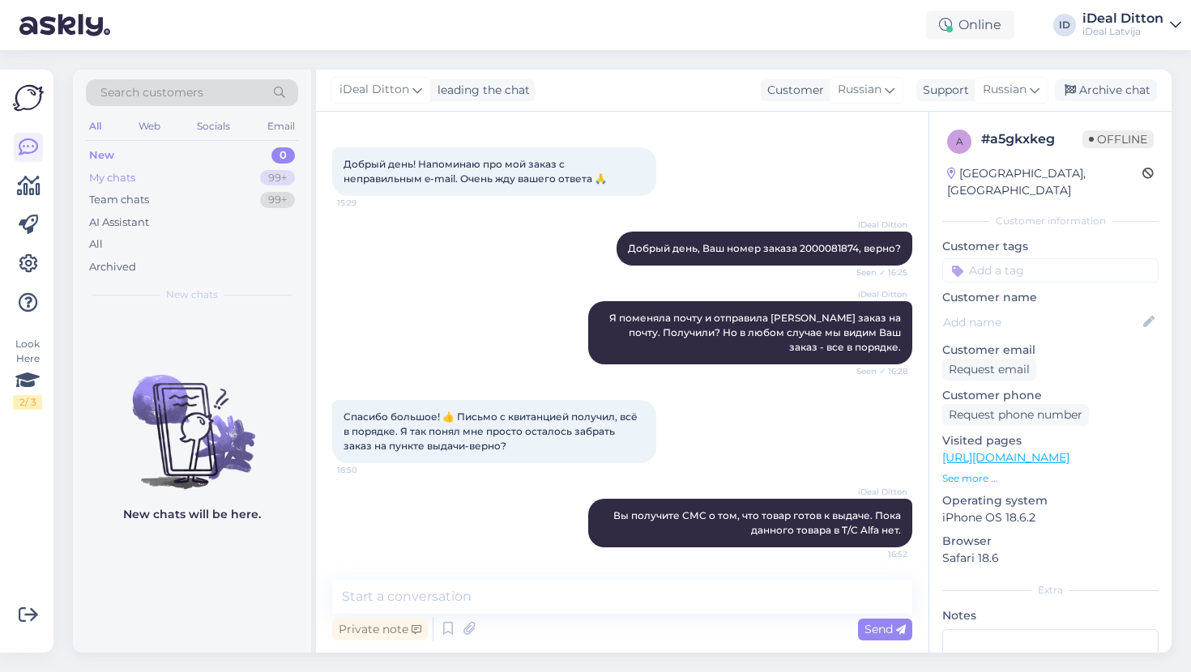
click at [131, 167] on div "My chats 99+" at bounding box center [192, 178] width 212 height 23
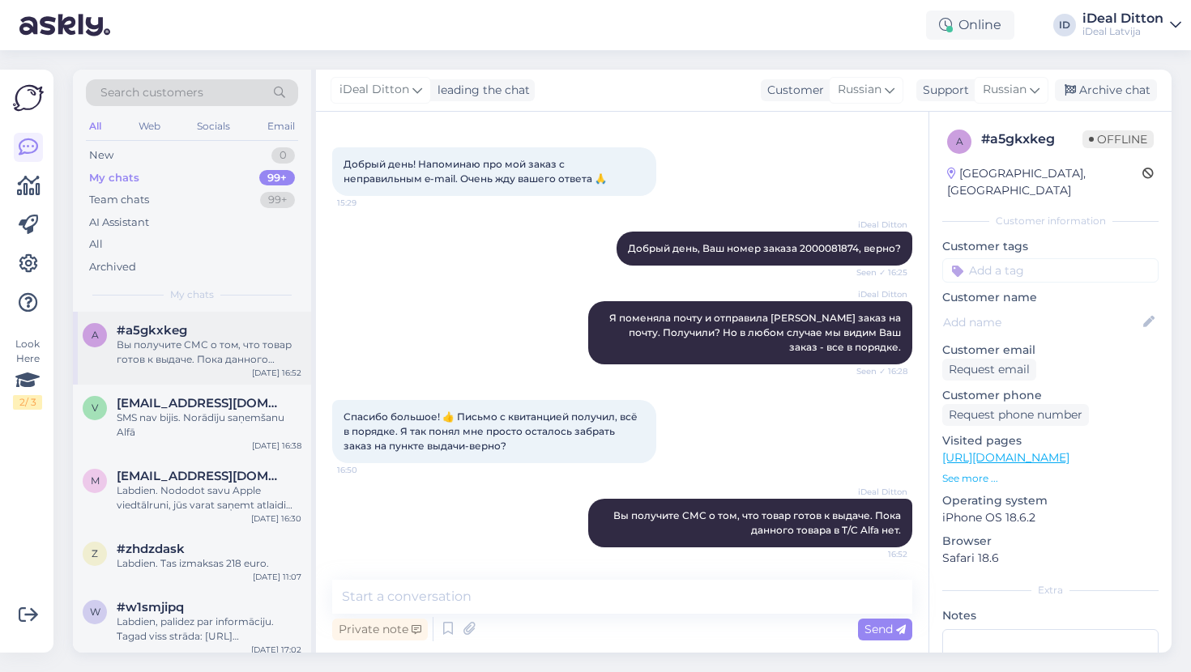
click at [204, 349] on div "Вы получите СМС о том, что товар готов к выдаче. Пока данного товара в T/C Alfa…" at bounding box center [209, 352] width 185 height 29
click at [168, 487] on div "Labdien. Nododot savu Apple viedtālruni, jūs varat saņemt atlaidi jebkurai prec…" at bounding box center [209, 498] width 185 height 29
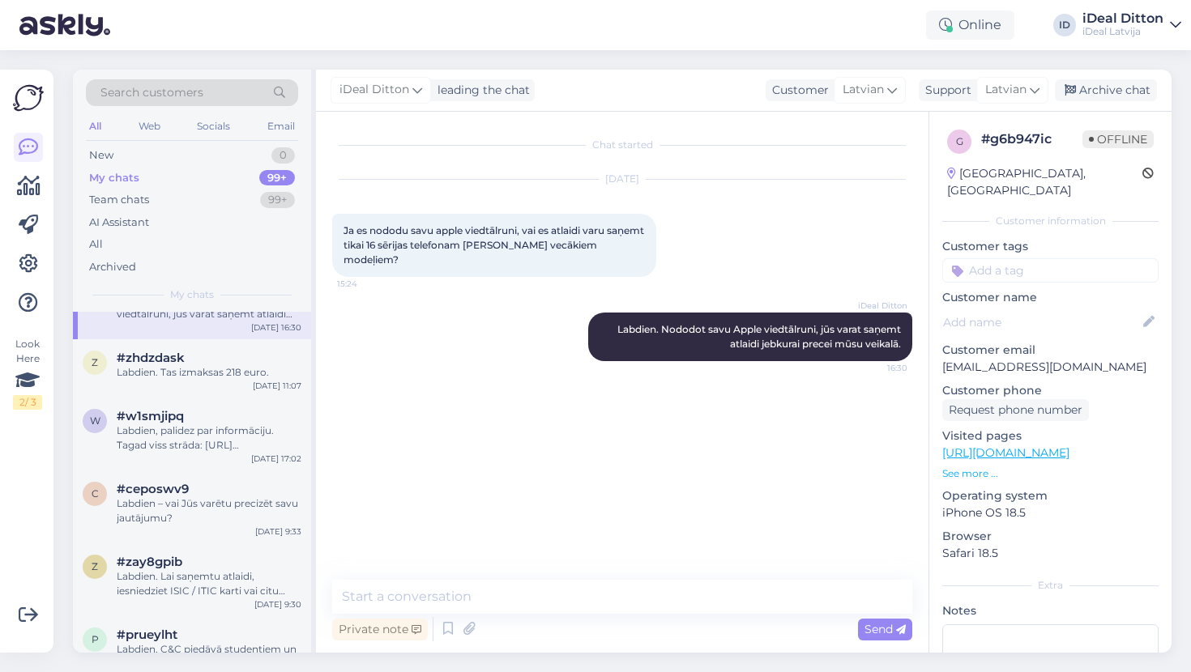
scroll to position [194, 0]
click at [174, 360] on span "#zhdzdask" at bounding box center [151, 355] width 68 height 15
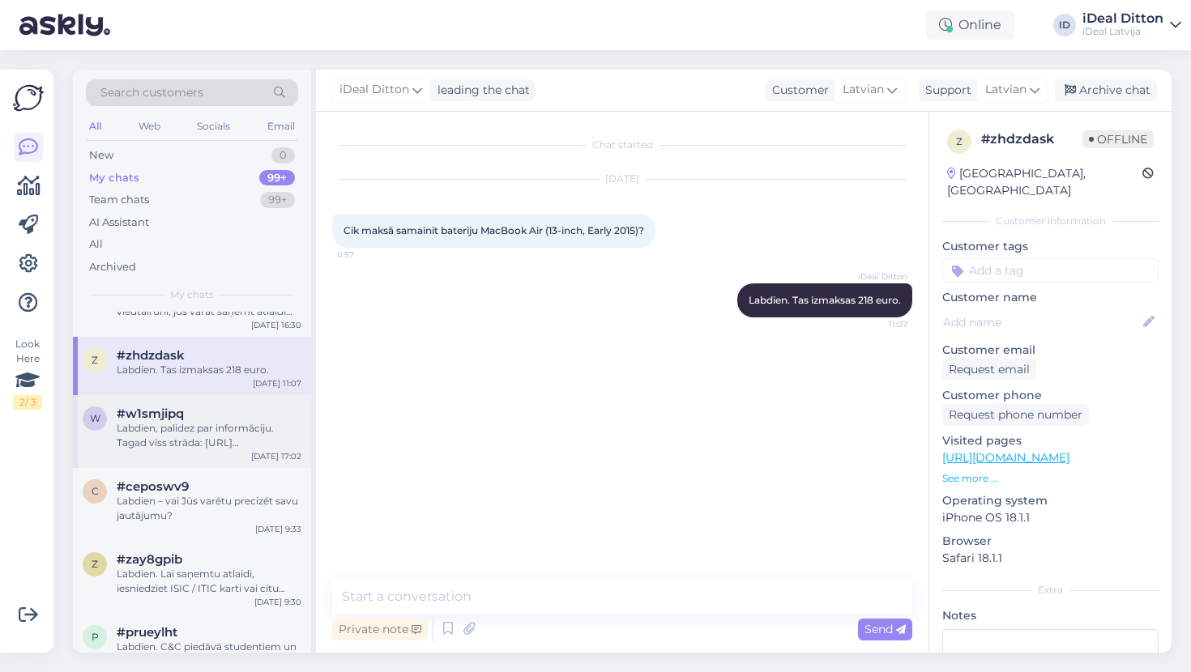
click at [171, 424] on div "Labdien, palidez par informāciju. Tagad viss strāda: [URL][DOMAIN_NAME]" at bounding box center [209, 435] width 185 height 29
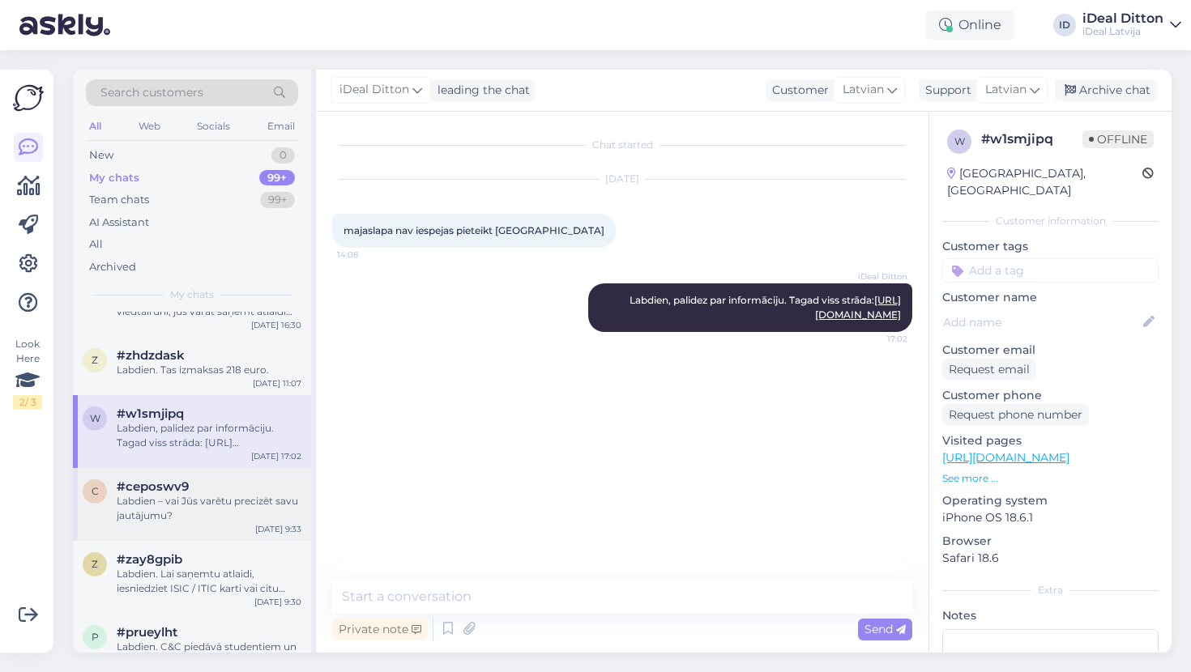
click at [165, 476] on div "c #ceposwv9 Labdien – vai Jūs varētu precizēt savu jautājumu? [DATE] 9:33" at bounding box center [192, 504] width 238 height 73
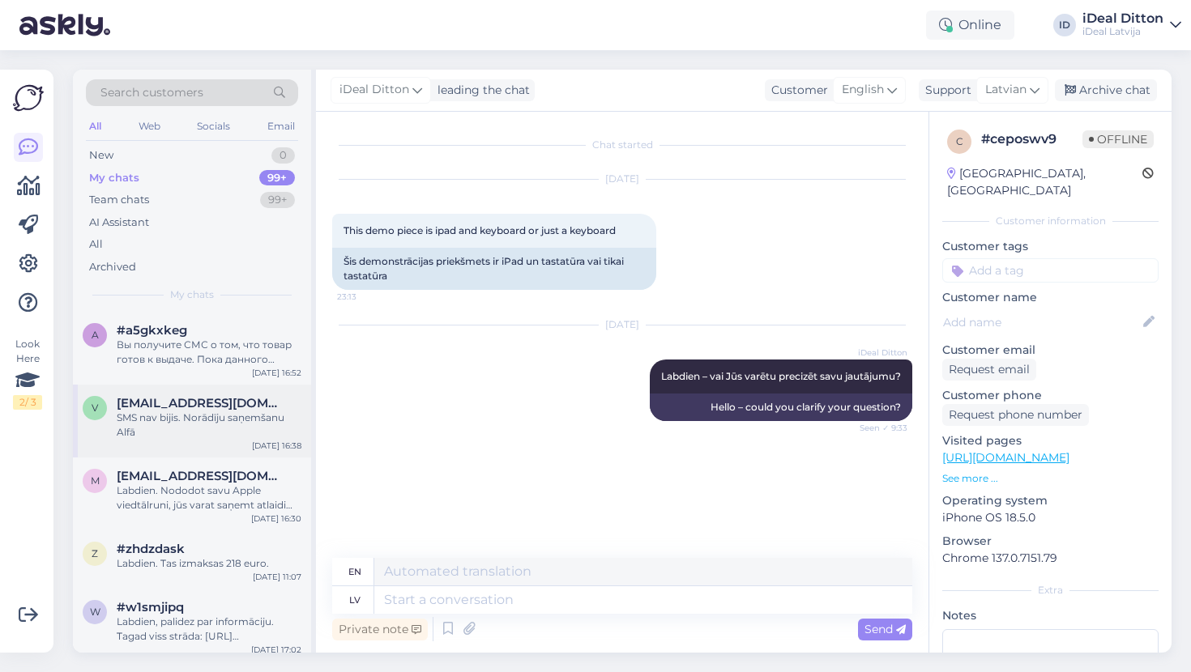
scroll to position [0, 0]
click at [100, 150] on div "New" at bounding box center [101, 155] width 24 height 16
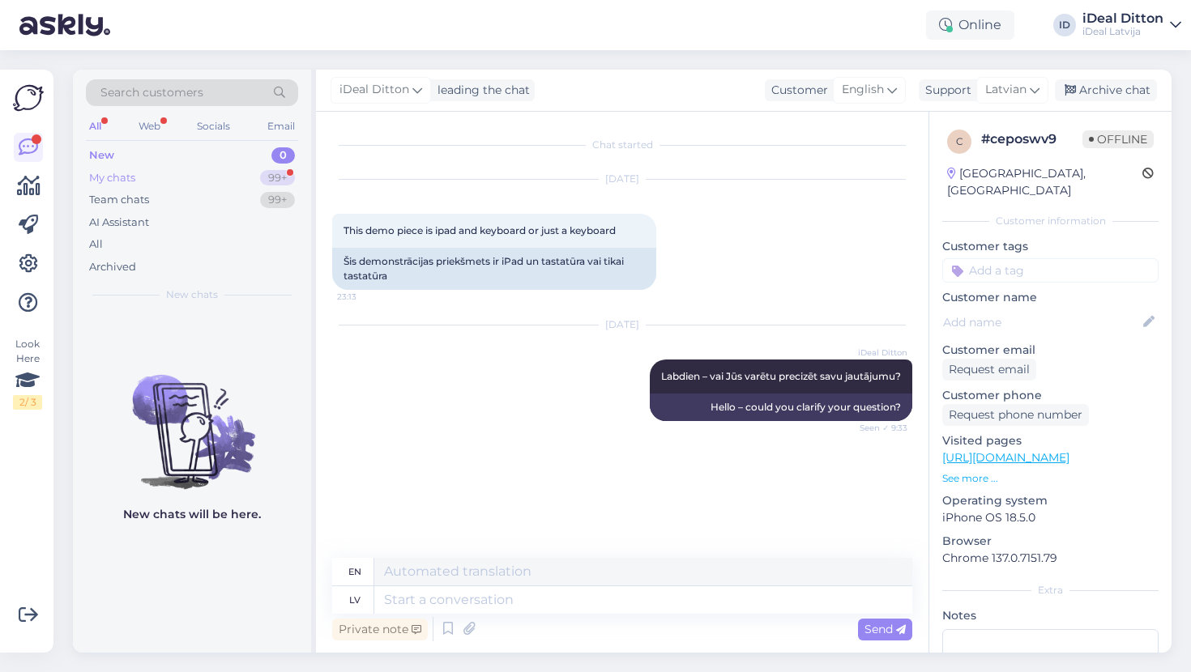
click at [116, 174] on div "My chats" at bounding box center [112, 178] width 46 height 16
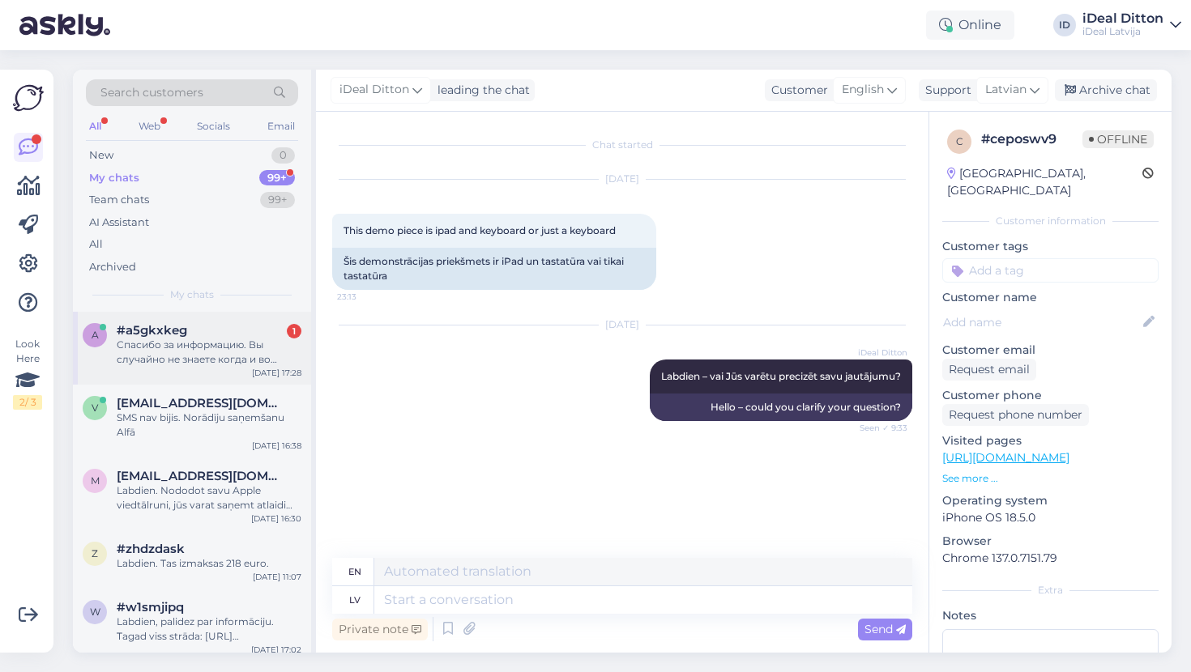
click at [181, 357] on div "Спасибо за информацию. Вы случайно не знаете когда и во сколько прийдет заказ?" at bounding box center [209, 352] width 185 height 29
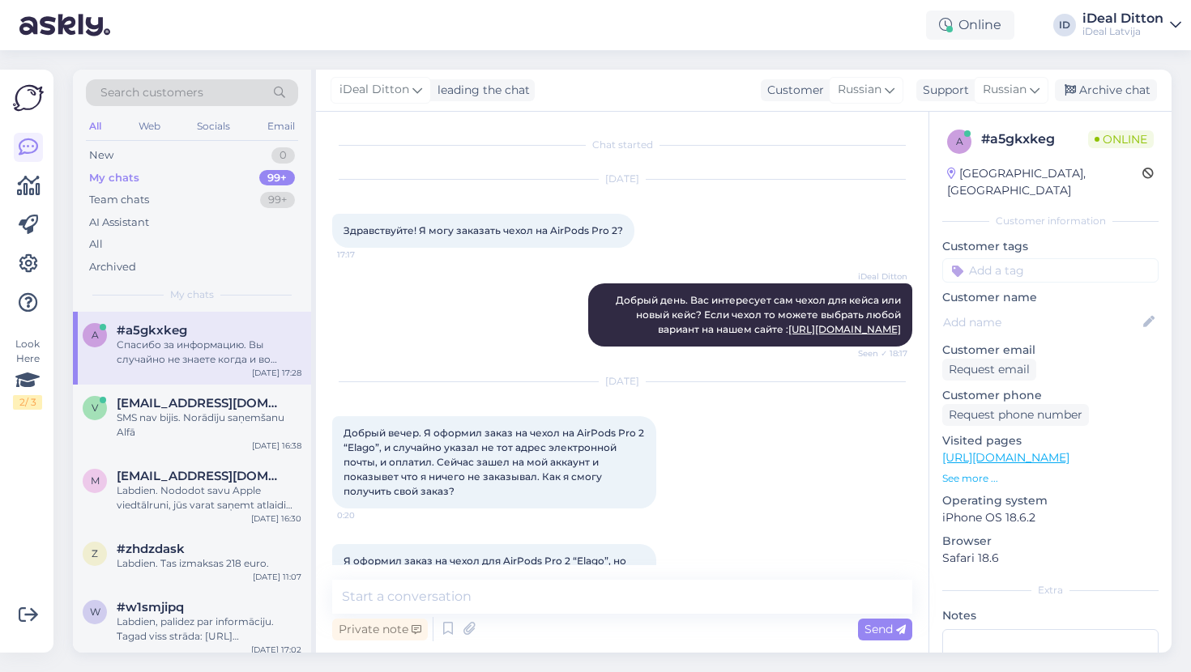
scroll to position [1500, 0]
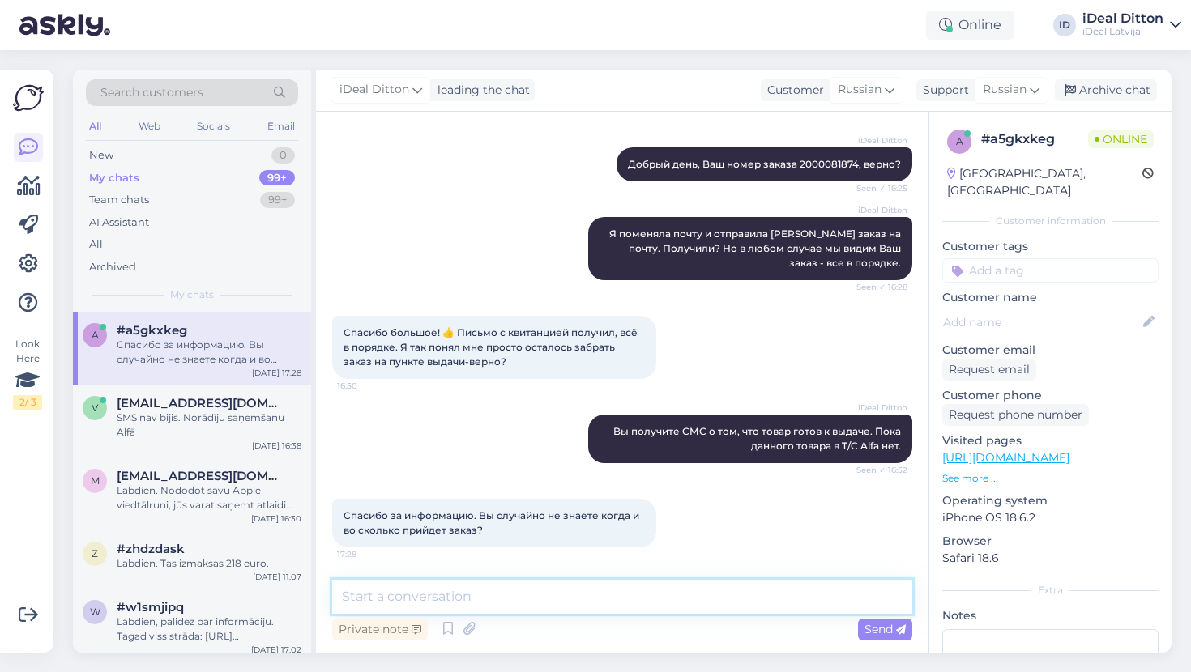
click at [430, 593] on textarea at bounding box center [622, 597] width 580 height 34
type textarea "R"
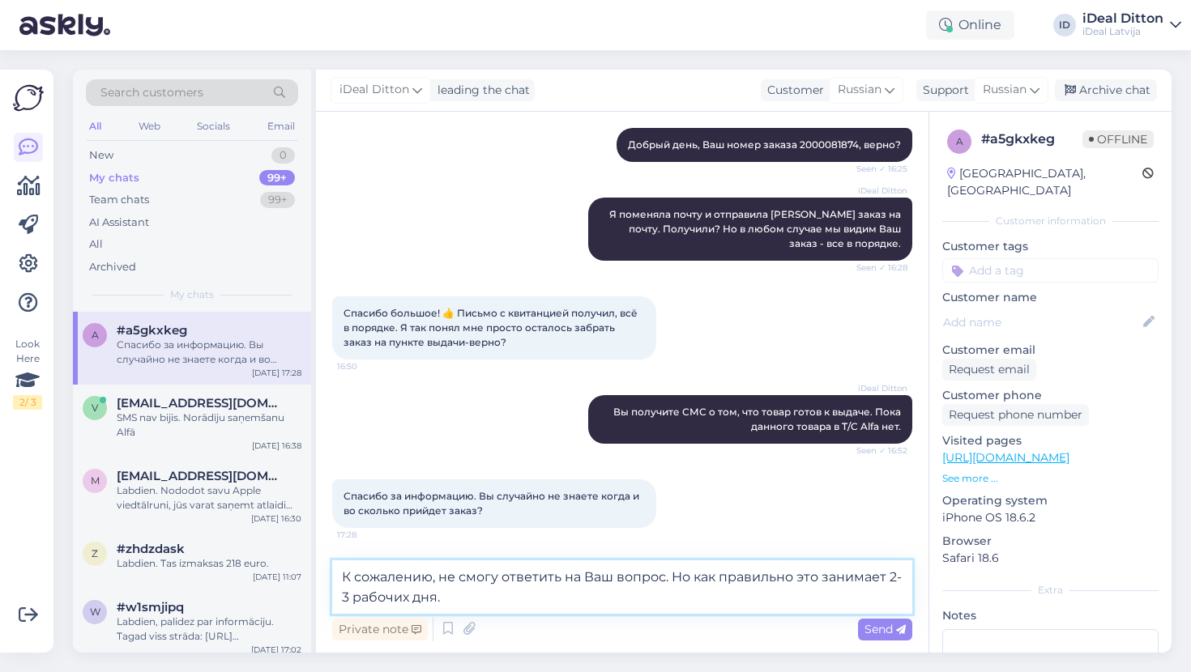
type textarea "К сожалению, не смогу ответить на Ваш вопрос. Но как правильно это занимает 2-3…"
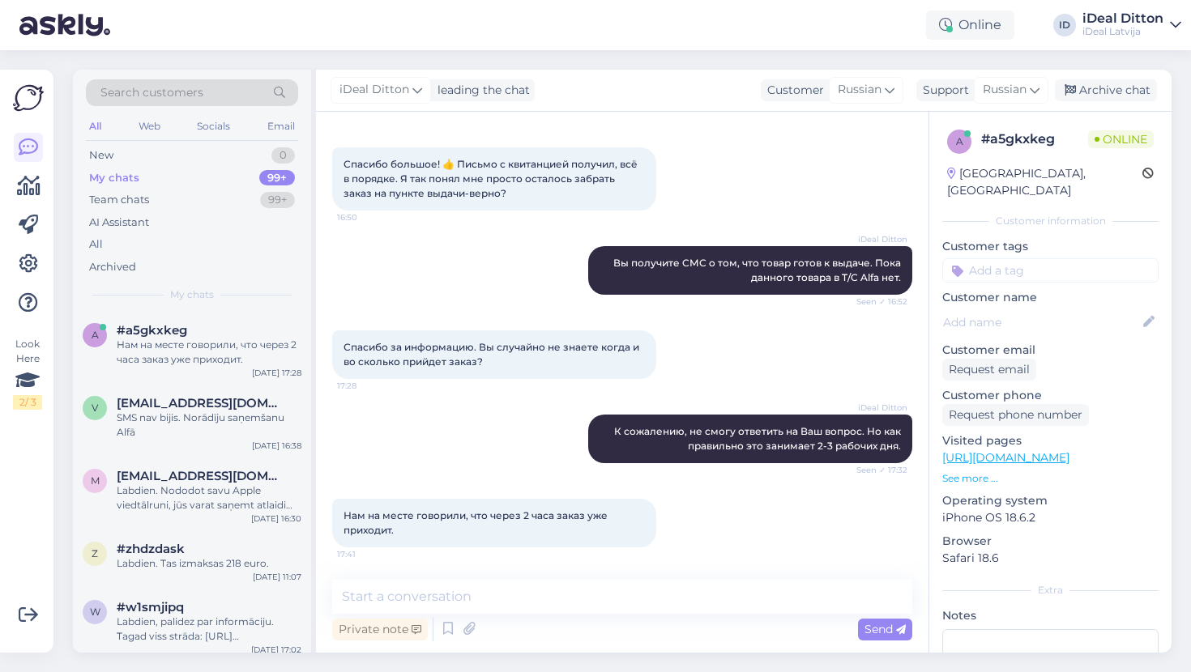
scroll to position [1669, 0]
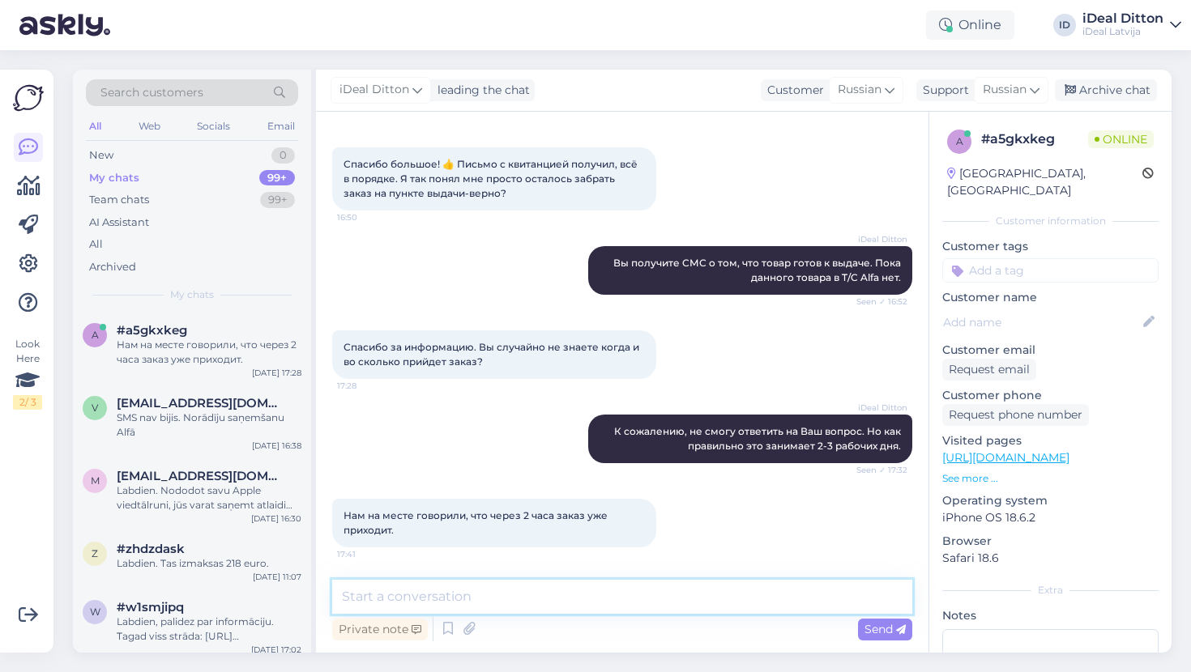
click at [381, 600] on textarea at bounding box center [622, 597] width 580 height 34
type textarea "D"
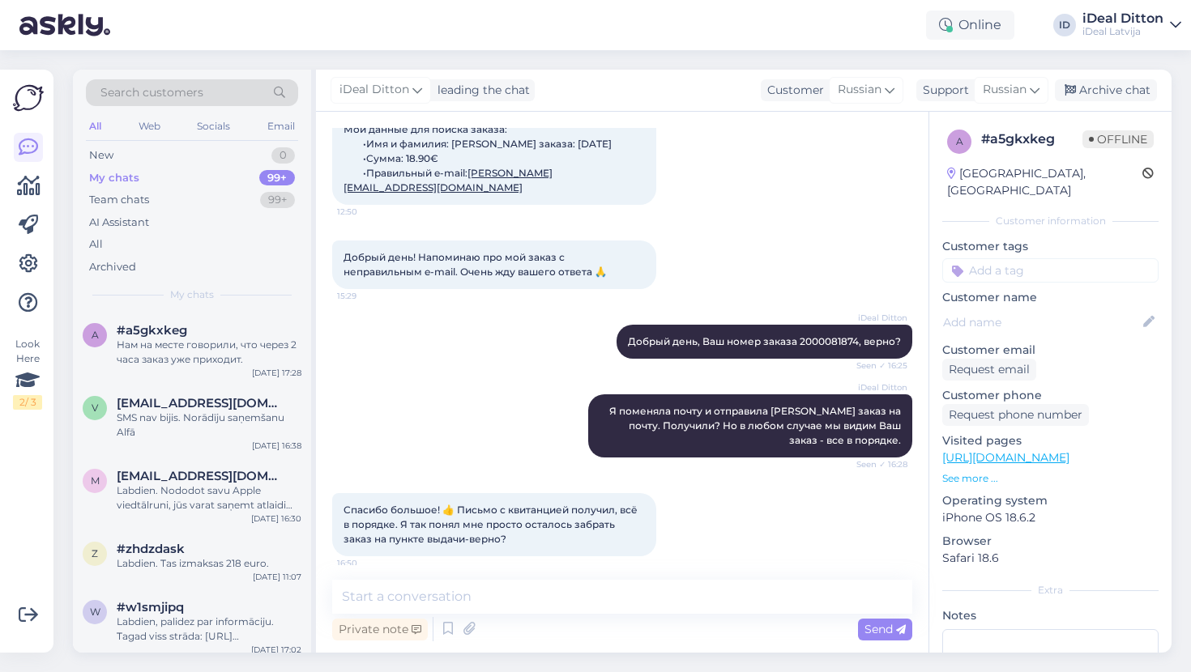
scroll to position [1247, 0]
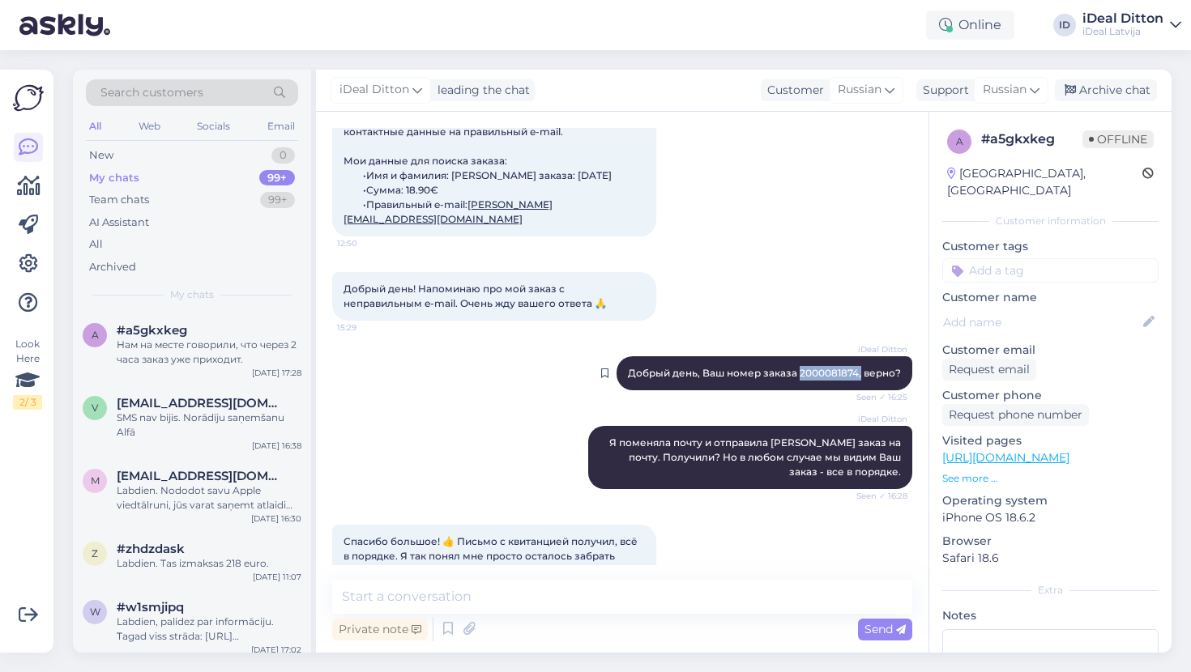
drag, startPoint x: 801, startPoint y: 413, endPoint x: 860, endPoint y: 412, distance: 59.1
click at [860, 379] on span "Добрый день, Ваш номер заказа 2000081874, верно?" at bounding box center [764, 373] width 273 height 12
click at [438, 507] on div "iDeal [PERSON_NAME] Я поменяла почту и отправила [PERSON_NAME] заказ на почту. …" at bounding box center [622, 457] width 580 height 99
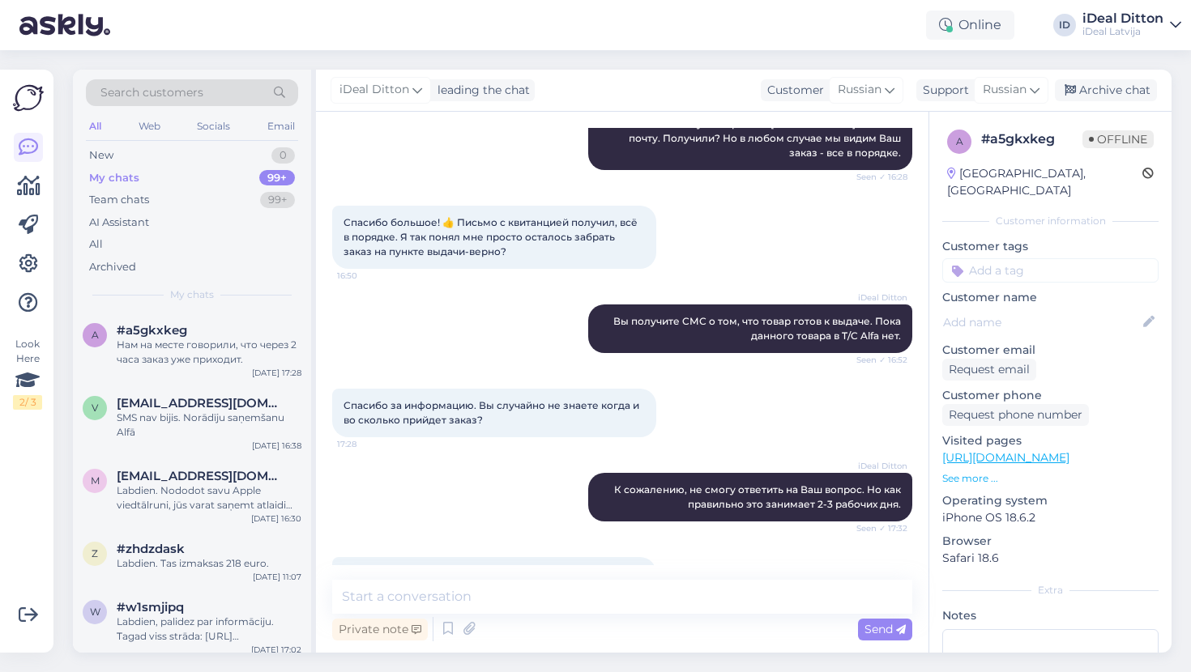
scroll to position [1669, 0]
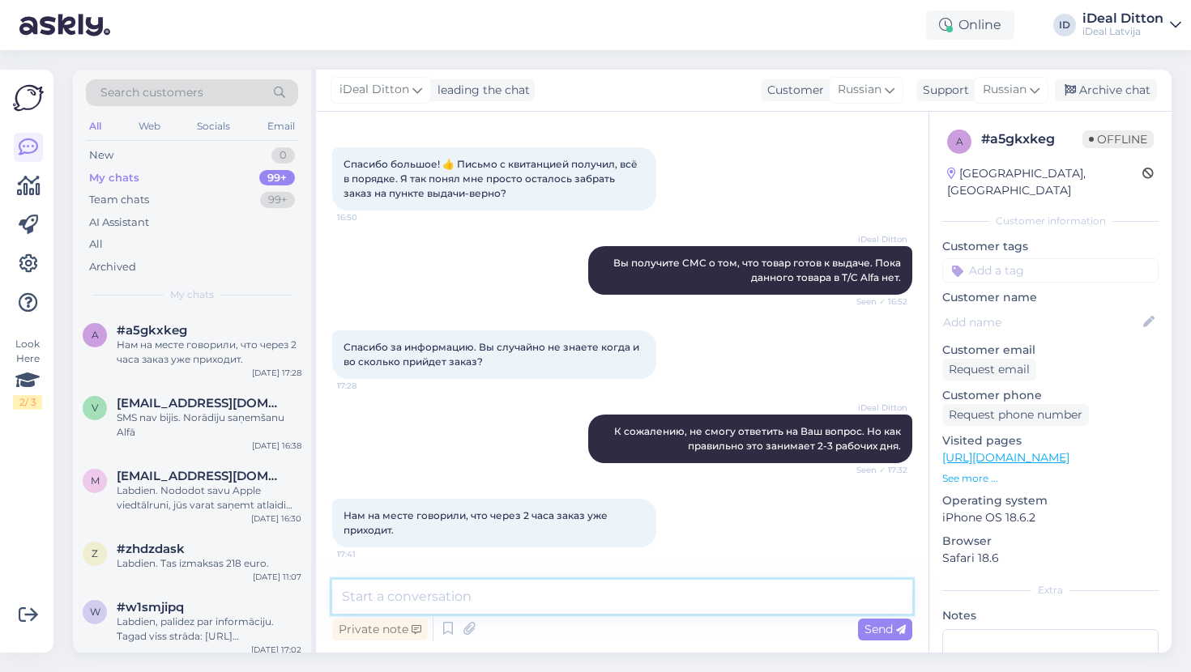
click at [424, 599] on textarea at bounding box center [622, 597] width 580 height 34
type textarea "Возможно если это просидит в рабочий день и товар есть на месте."
